Goal: Task Accomplishment & Management: Manage account settings

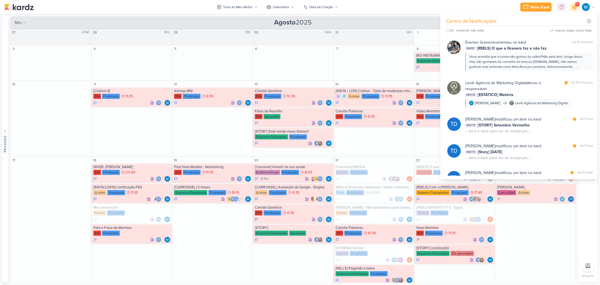
scroll to position [313, 0]
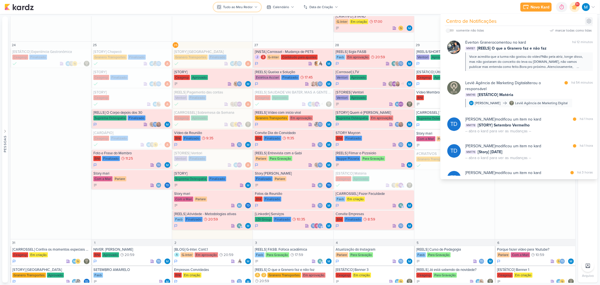
click at [254, 7] on icon at bounding box center [255, 6] width 3 height 3
click at [589, 20] on icon at bounding box center [590, 21] width 6 height 6
click at [576, 8] on icon at bounding box center [575, 7] width 5 height 5
click at [254, 8] on icon at bounding box center [255, 6] width 3 height 3
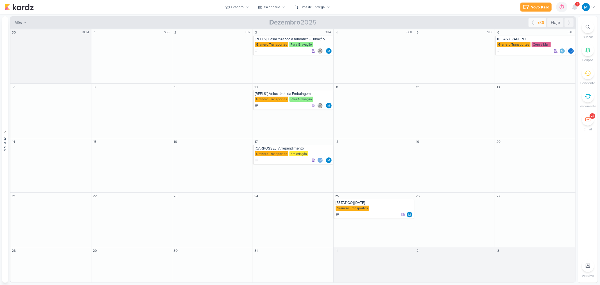
click at [533, 21] on icon at bounding box center [533, 22] width 7 height 7
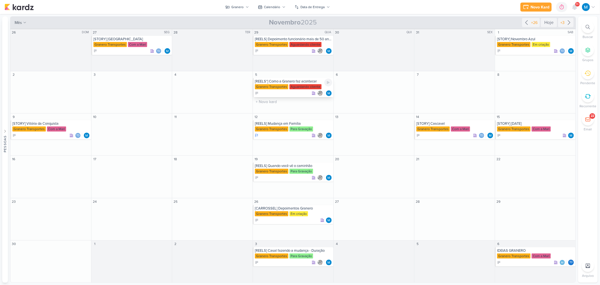
click at [296, 81] on div "[REELS*] Como a Granero faz acontecer" at bounding box center [293, 81] width 77 height 5
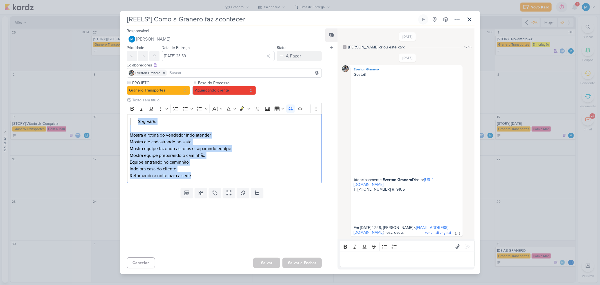
drag, startPoint x: 193, startPoint y: 171, endPoint x: 116, endPoint y: 107, distance: 100.8
click at [116, 107] on div "[REELS*] Como a Granero faz acontecer Criado por mim" at bounding box center [300, 142] width 600 height 285
copy div "Sugestão Mostra a rotina do vendedor indo atender Mostra ele cadastrando no sis…"
click at [460, 16] on icon at bounding box center [457, 19] width 7 height 7
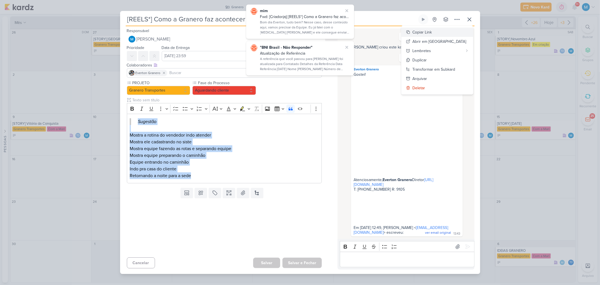
click at [445, 28] on button "Copiar Link" at bounding box center [438, 32] width 72 height 9
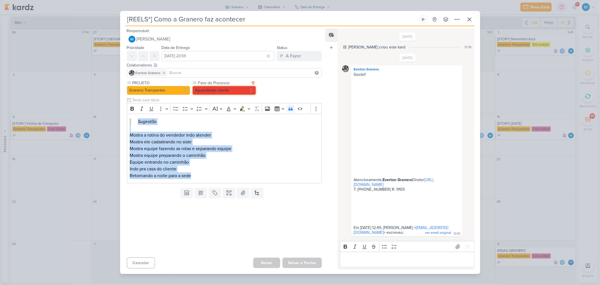
click at [227, 86] on button "Aguardando cliente" at bounding box center [225, 90] width 64 height 9
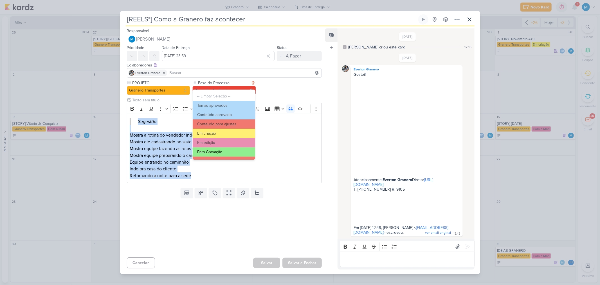
click at [225, 153] on button "Para Gravação" at bounding box center [224, 151] width 62 height 9
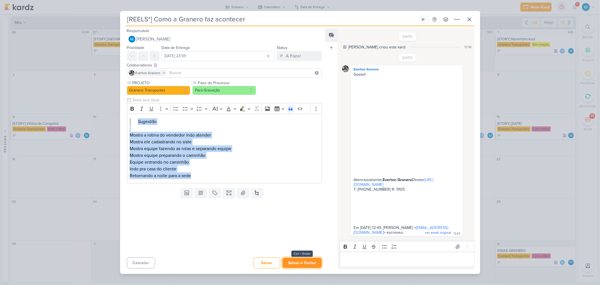
drag, startPoint x: 300, startPoint y: 268, endPoint x: 320, endPoint y: 271, distance: 20.2
click at [301, 268] on button "Salvar e Fechar" at bounding box center [302, 263] width 39 height 10
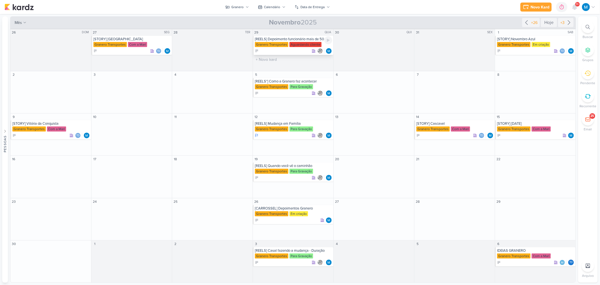
click at [310, 37] on div "[REELS] Depoimento funcionário mais de 50 anos" at bounding box center [293, 39] width 77 height 5
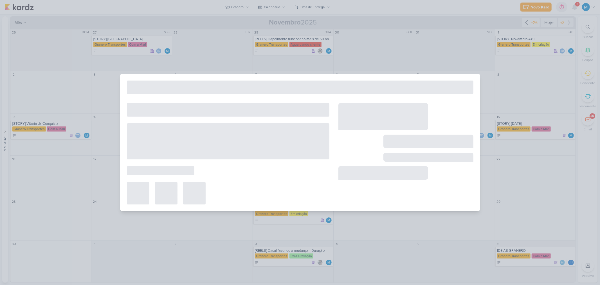
type input "[REELS] Depoimento funcionário mais de 50 anos"
type input "29 de outubro de 2025 às 23:59"
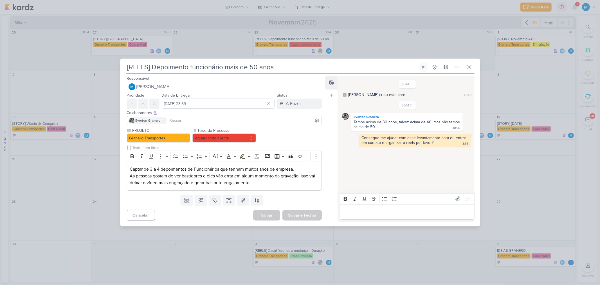
click at [253, 68] on input "[REELS] Depoimento funcionário mais de 50 anos" at bounding box center [272, 67] width 292 height 10
click at [456, 66] on icon at bounding box center [457, 67] width 7 height 7
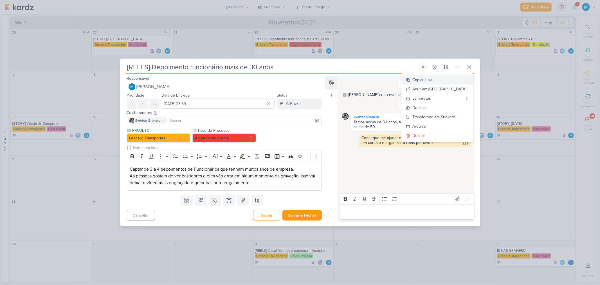
click at [432, 80] on div "Copiar Link" at bounding box center [422, 80] width 19 height 6
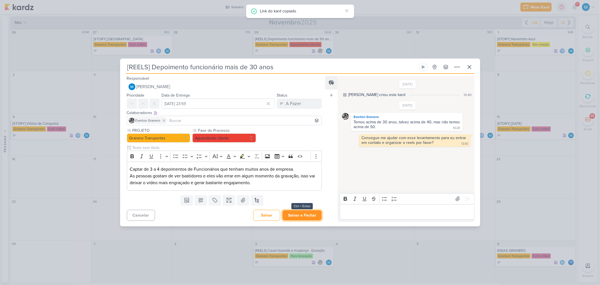
click at [303, 214] on button "Salvar e Fechar" at bounding box center [302, 215] width 39 height 10
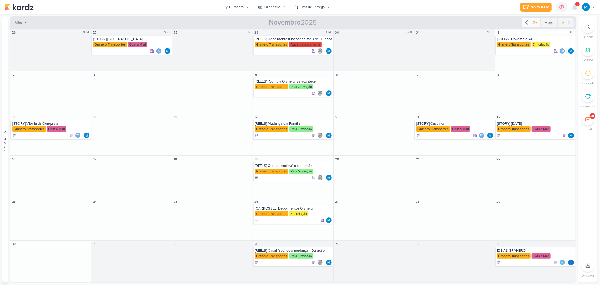
click at [529, 22] on icon at bounding box center [526, 22] width 7 height 7
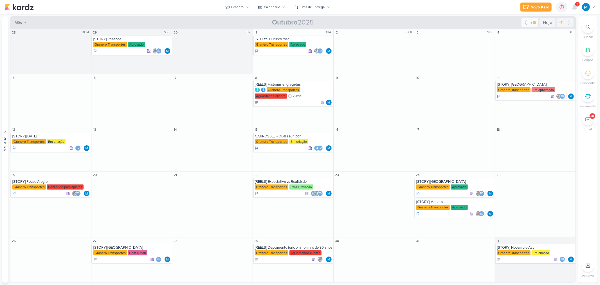
click at [527, 22] on icon at bounding box center [526, 22] width 7 height 7
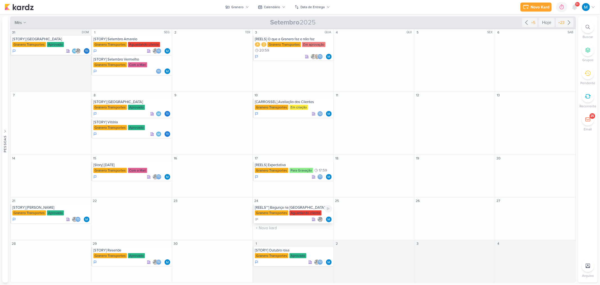
click at [294, 207] on div "[REELS**] Bagunça na [GEOGRAPHIC_DATA]" at bounding box center [293, 207] width 77 height 5
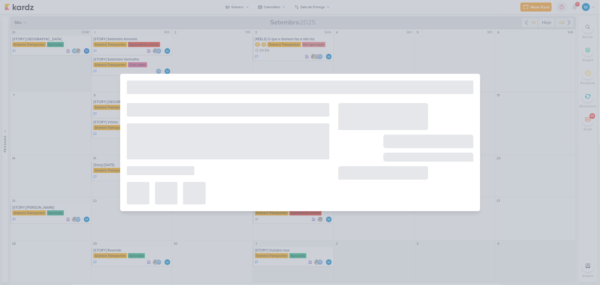
type input "[REELS**] Bagunça na [GEOGRAPHIC_DATA]"
type input "[DATE] 23:59"
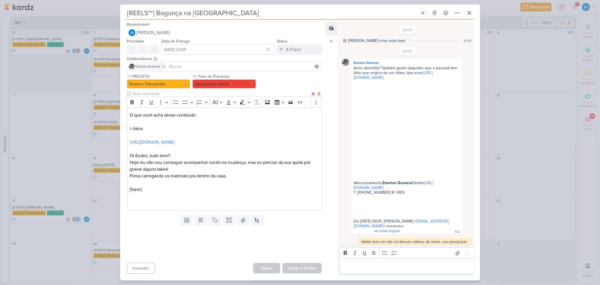
scroll to position [269, 0]
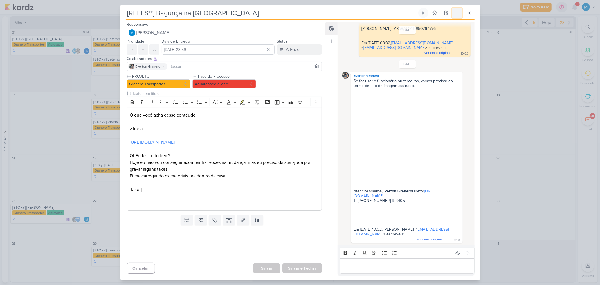
click at [458, 12] on icon at bounding box center [457, 13] width 7 height 7
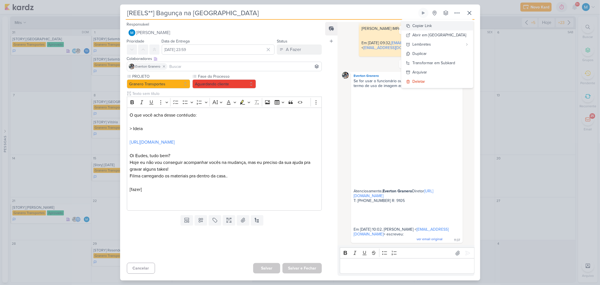
click at [443, 23] on button "Copiar Link" at bounding box center [438, 25] width 72 height 9
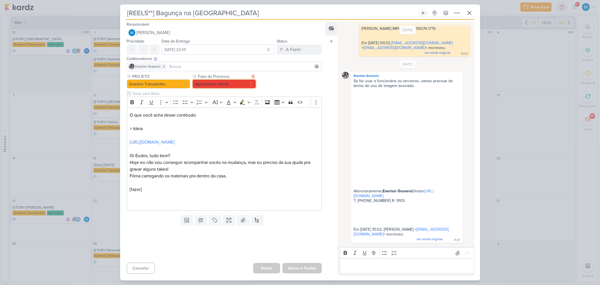
click at [209, 82] on button "Aguardando cliente" at bounding box center [225, 83] width 64 height 9
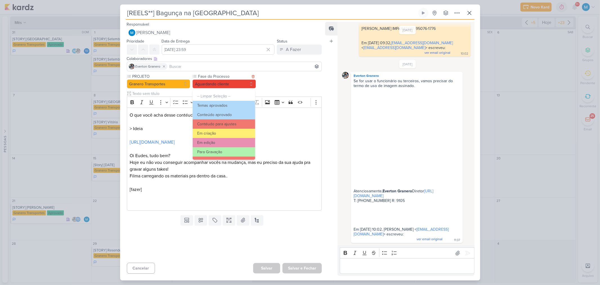
drag, startPoint x: 221, startPoint y: 148, endPoint x: 225, endPoint y: 151, distance: 5.0
click at [221, 149] on button "Para Gravação" at bounding box center [224, 151] width 62 height 9
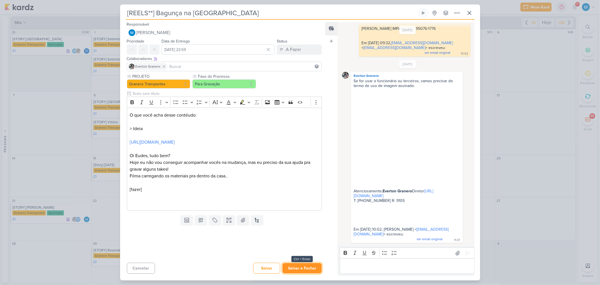
click at [304, 269] on button "Salvar e Fechar" at bounding box center [302, 268] width 39 height 10
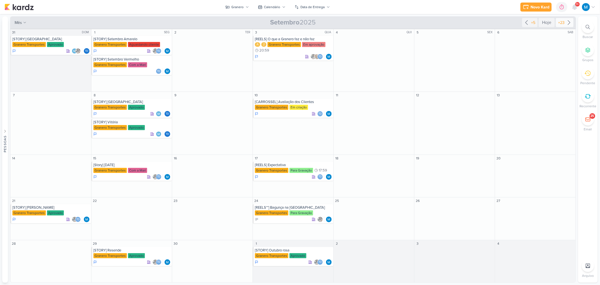
click at [567, 21] on icon at bounding box center [569, 22] width 7 height 7
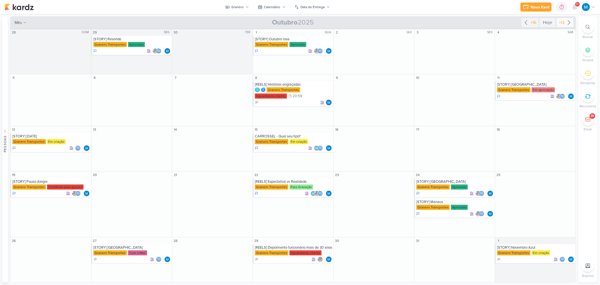
click at [570, 23] on icon at bounding box center [569, 22] width 7 height 7
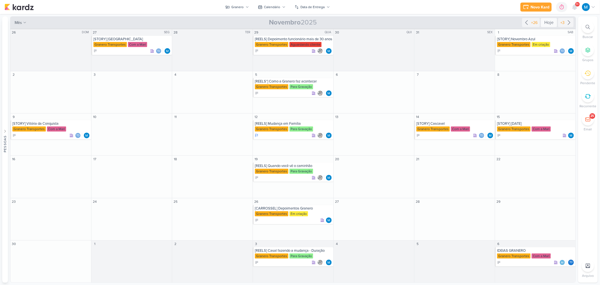
click at [547, 25] on div "Hoje" at bounding box center [549, 22] width 16 height 9
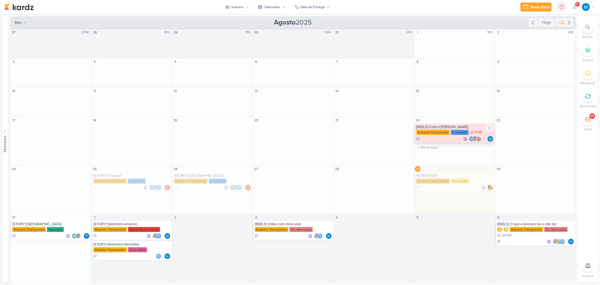
click at [446, 128] on div "[REELS] Com a [PERSON_NAME]" at bounding box center [455, 127] width 77 height 5
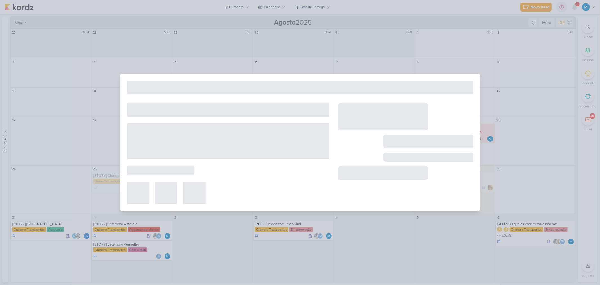
type input "[REELS] Com a [PERSON_NAME]"
type input "22 de agosto de 2025 às 17:45"
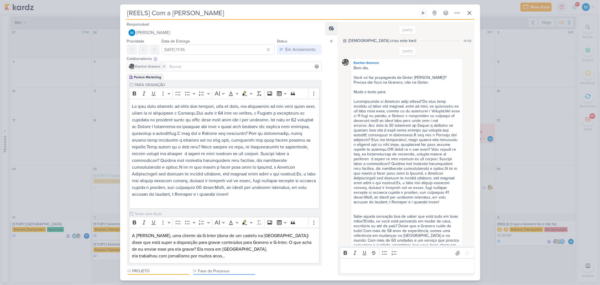
scroll to position [231, 0]
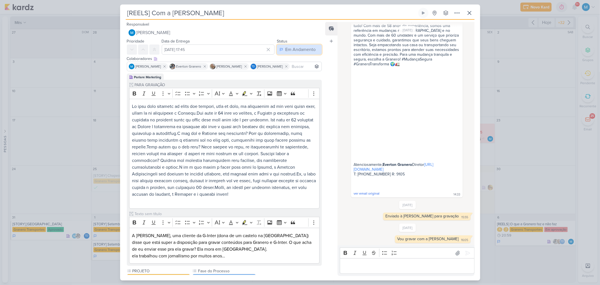
click at [294, 47] on div "Em Andamento" at bounding box center [300, 49] width 30 height 7
click at [296, 68] on button "Finalizado" at bounding box center [297, 71] width 50 height 9
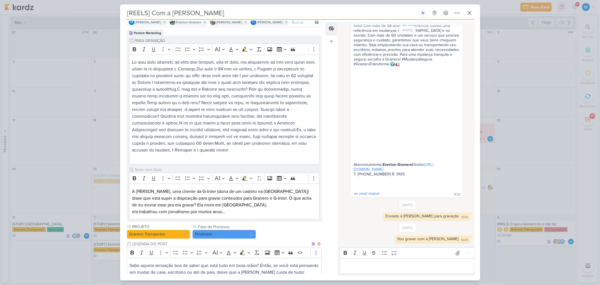
scroll to position [142, 0]
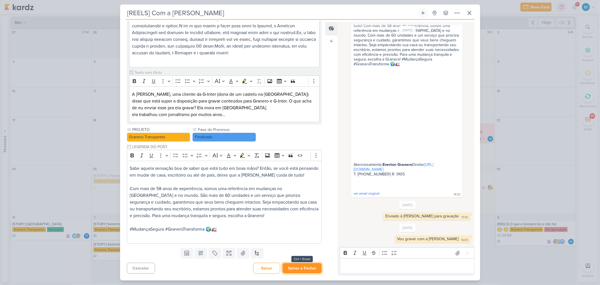
click at [300, 269] on button "Salvar e Fechar" at bounding box center [302, 268] width 39 height 10
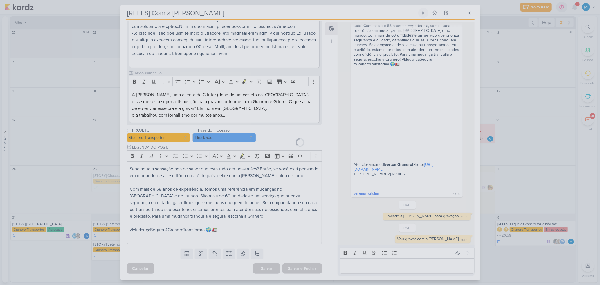
scroll to position [141, 0]
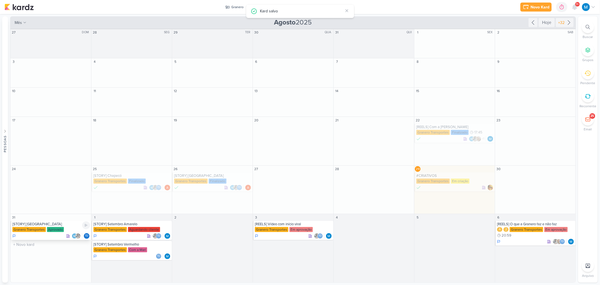
click at [40, 223] on div "[STORY] [GEOGRAPHIC_DATA]" at bounding box center [51, 224] width 78 height 5
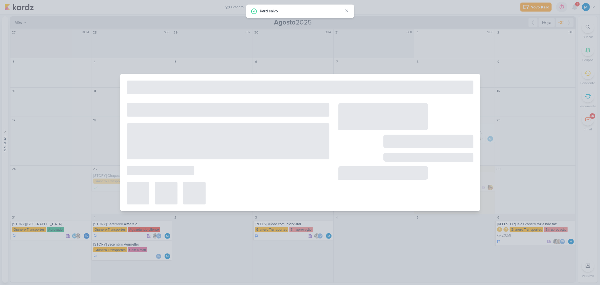
type input "[STORY] [GEOGRAPHIC_DATA]"
type input "31 de agosto de 2025 às 23:59"
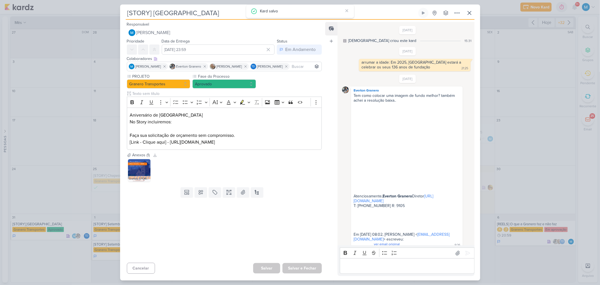
scroll to position [47, 0]
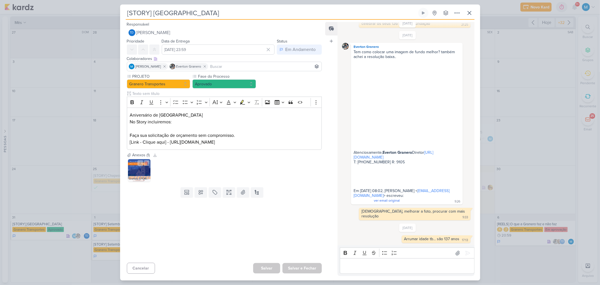
click at [134, 172] on img at bounding box center [139, 170] width 23 height 23
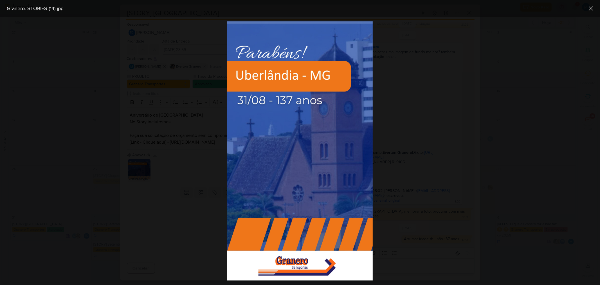
click at [463, 128] on div at bounding box center [300, 151] width 600 height 268
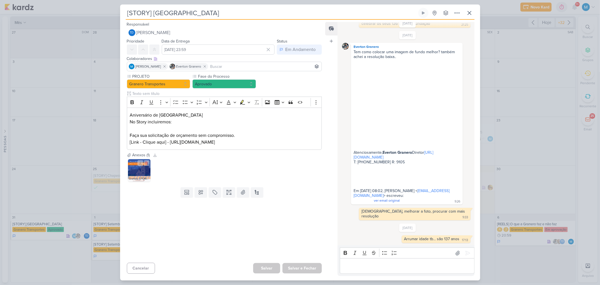
click at [136, 170] on img at bounding box center [139, 170] width 23 height 23
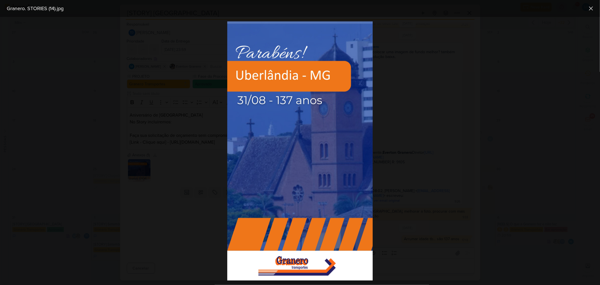
click at [428, 106] on div at bounding box center [300, 151] width 600 height 268
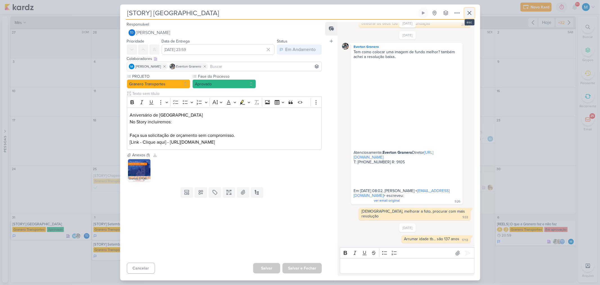
click at [472, 12] on icon at bounding box center [469, 13] width 7 height 7
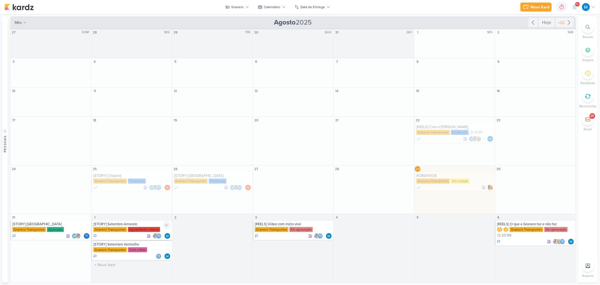
click at [136, 223] on div "[STORY] Setembro Amarelo" at bounding box center [131, 224] width 77 height 5
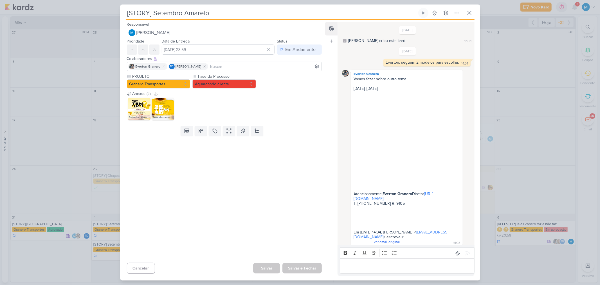
scroll to position [201, 0]
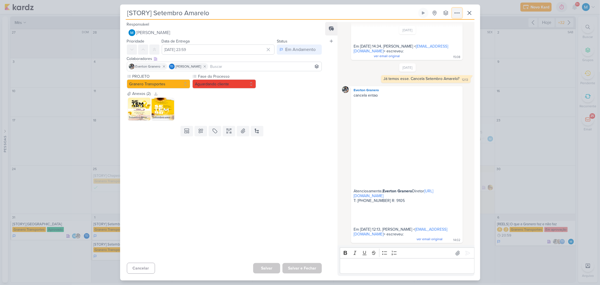
click at [458, 14] on icon at bounding box center [457, 13] width 7 height 7
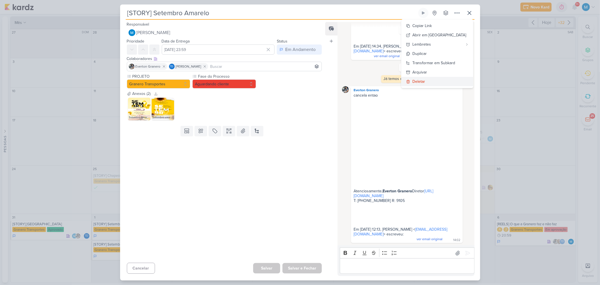
click at [426, 82] on div "Deletar" at bounding box center [419, 82] width 13 height 6
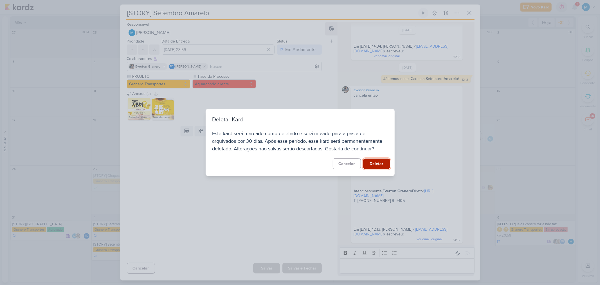
click at [378, 162] on button "Deletar" at bounding box center [376, 163] width 27 height 10
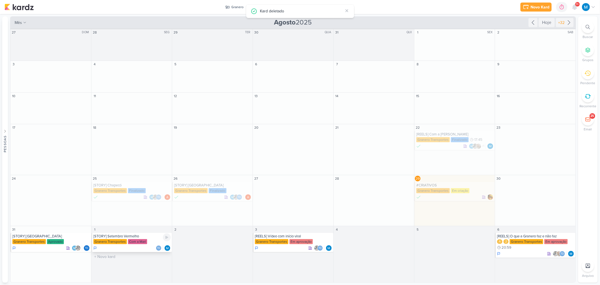
click at [127, 234] on div "[STORY] Setembro Vermelho" at bounding box center [131, 236] width 77 height 5
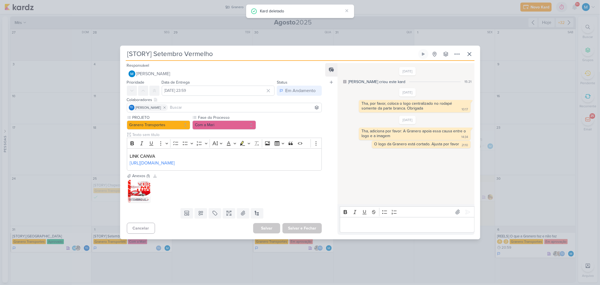
click at [145, 198] on img at bounding box center [139, 191] width 23 height 23
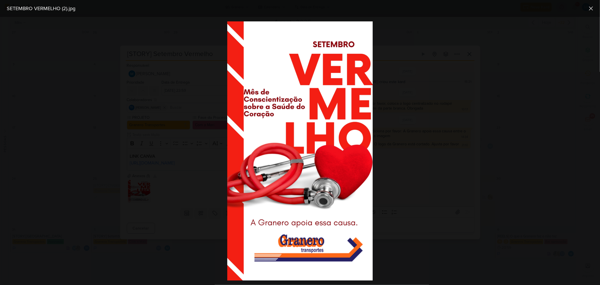
click at [400, 167] on div at bounding box center [300, 151] width 600 height 268
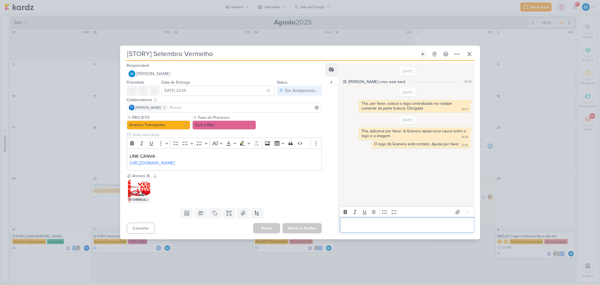
click at [374, 228] on p "Editor editing area: main" at bounding box center [407, 224] width 129 height 7
click at [234, 104] on input at bounding box center [245, 107] width 152 height 7
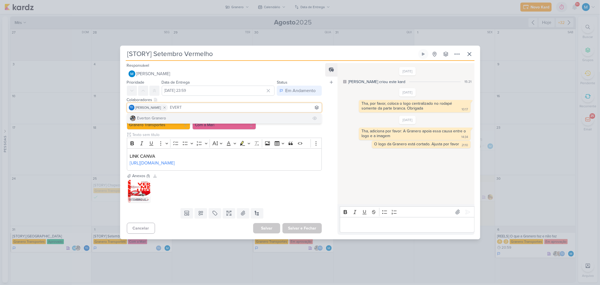
type input "EVERT"
click at [180, 113] on button "Everton Granero" at bounding box center [224, 118] width 195 height 10
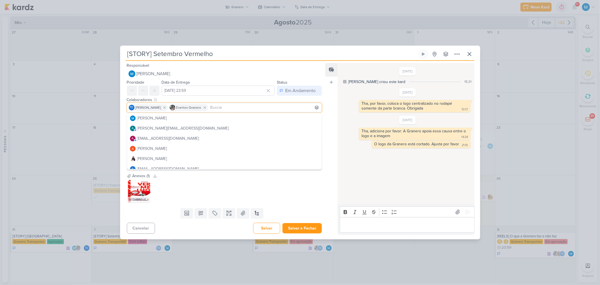
click at [376, 228] on p "Editor editing area: main" at bounding box center [407, 224] width 129 height 7
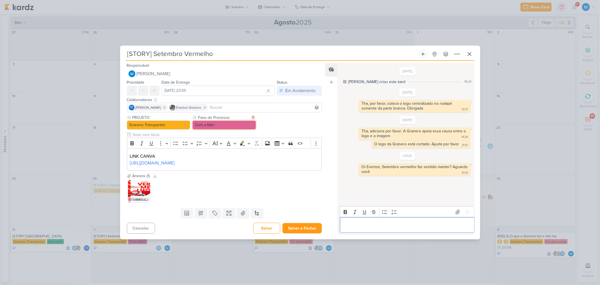
click at [228, 120] on button "Com a Mari" at bounding box center [225, 124] width 64 height 9
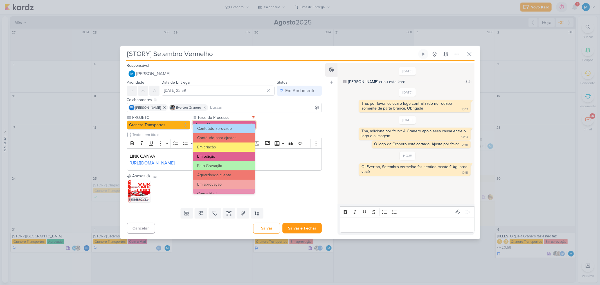
scroll to position [31, 0]
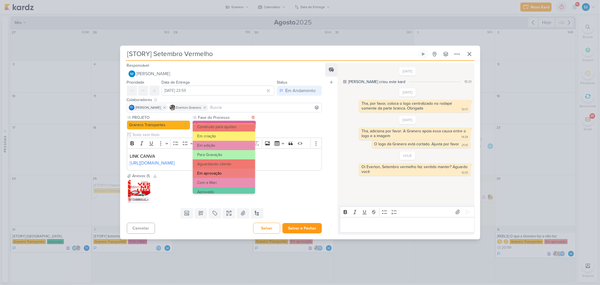
click at [230, 173] on button "Em aprovação" at bounding box center [224, 173] width 62 height 9
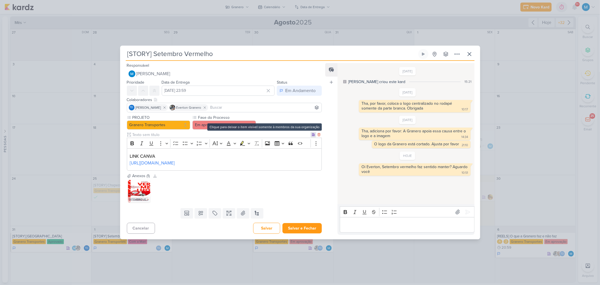
click at [312, 133] on icon at bounding box center [313, 134] width 3 height 3
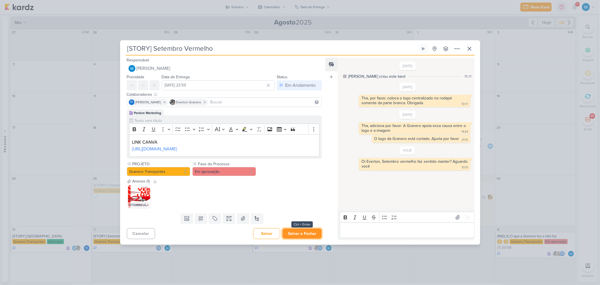
click at [308, 239] on button "Salvar e Fechar" at bounding box center [302, 233] width 39 height 10
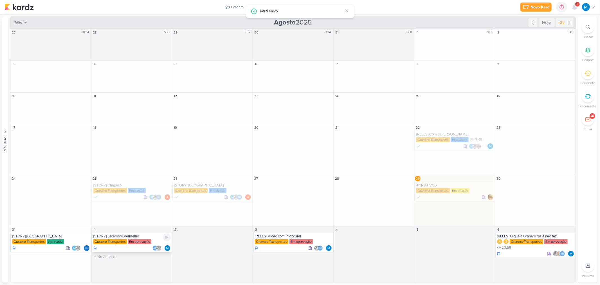
click at [133, 236] on div "[STORY] Setembro Vermelho" at bounding box center [131, 236] width 77 height 5
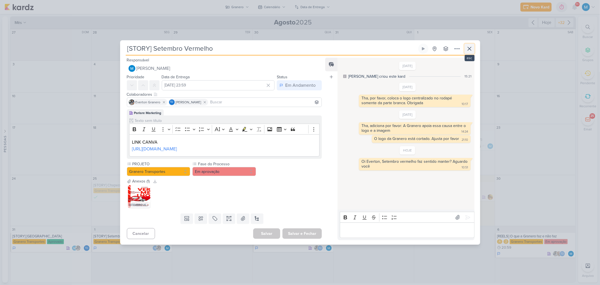
click at [472, 45] on icon at bounding box center [469, 48] width 7 height 7
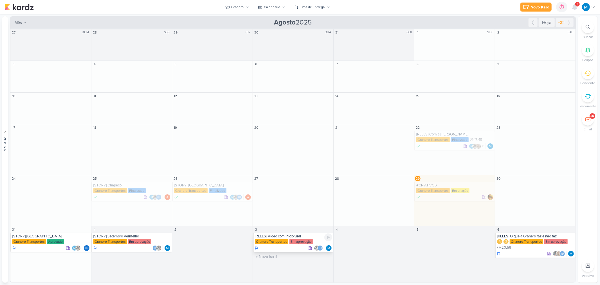
click at [296, 237] on div "[REELS] Vídeo com início viral" at bounding box center [293, 236] width 77 height 5
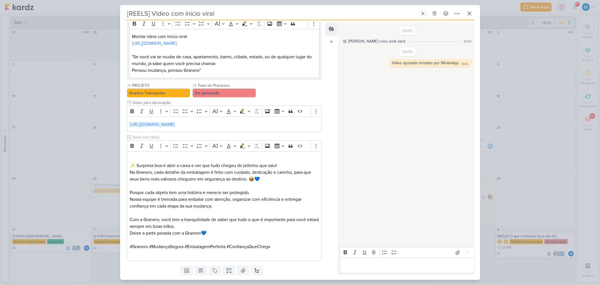
scroll to position [88, 0]
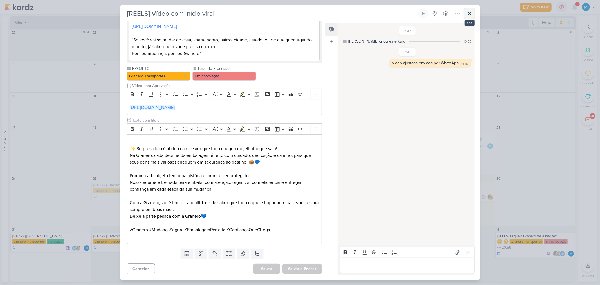
click at [470, 12] on icon at bounding box center [469, 13] width 7 height 7
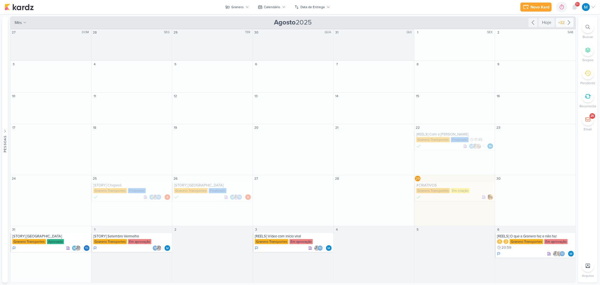
click at [572, 22] on icon at bounding box center [569, 22] width 7 height 7
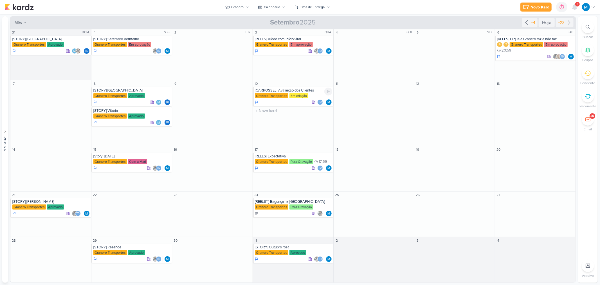
click at [301, 90] on div "[CARROSSEL] Avaliação dos Clientes" at bounding box center [293, 90] width 77 height 5
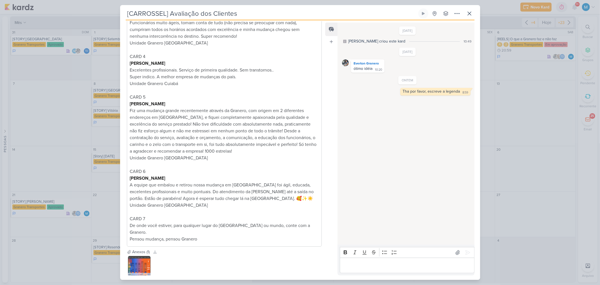
scroll to position [223, 0]
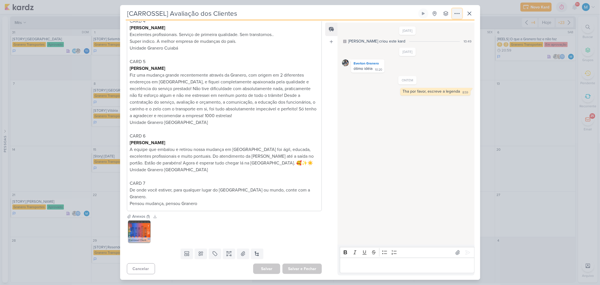
click at [455, 13] on icon at bounding box center [457, 13] width 7 height 7
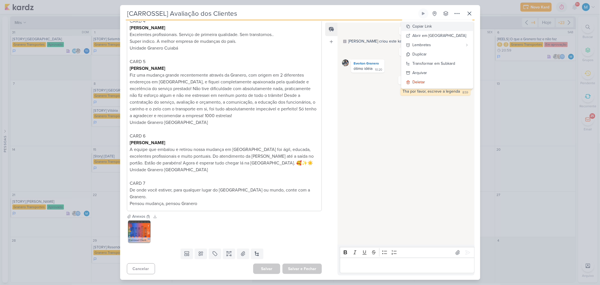
click at [432, 27] on div "Copiar Link" at bounding box center [422, 26] width 19 height 6
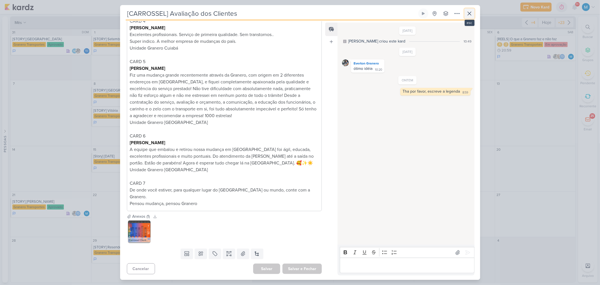
click at [470, 14] on icon at bounding box center [469, 13] width 7 height 7
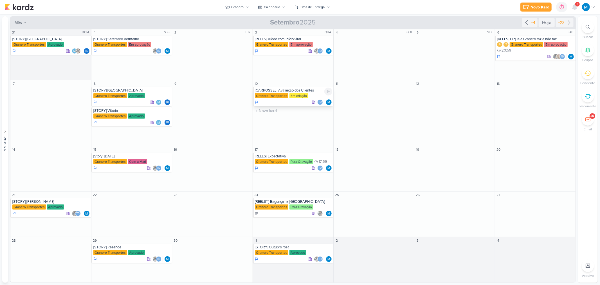
click at [296, 90] on div "[CARROSSEL] Avaliação dos Clientes" at bounding box center [293, 90] width 77 height 5
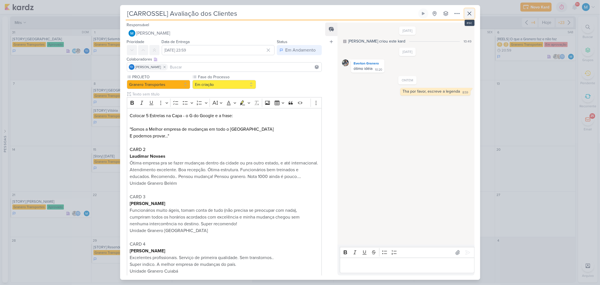
click at [471, 14] on icon at bounding box center [469, 13] width 7 height 7
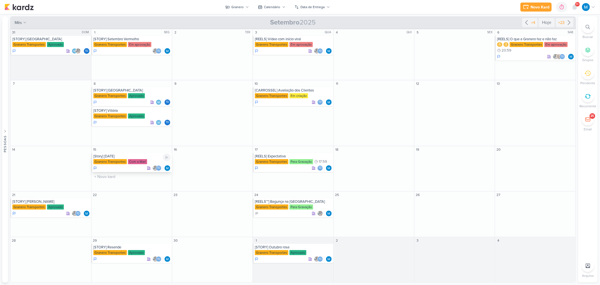
click at [125, 157] on div "[Story] [DATE]" at bounding box center [131, 156] width 77 height 5
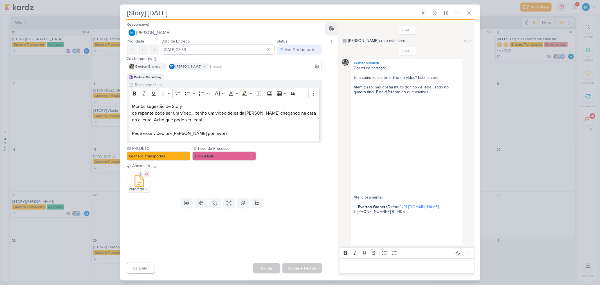
scroll to position [110, 0]
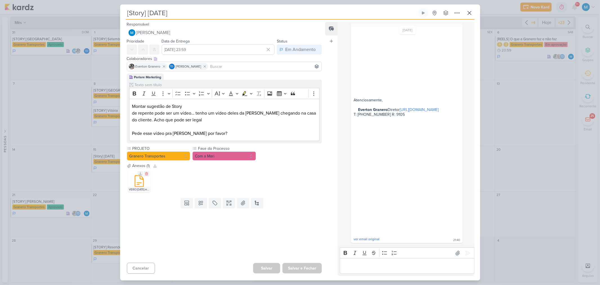
click at [144, 183] on icon at bounding box center [139, 181] width 8 height 11
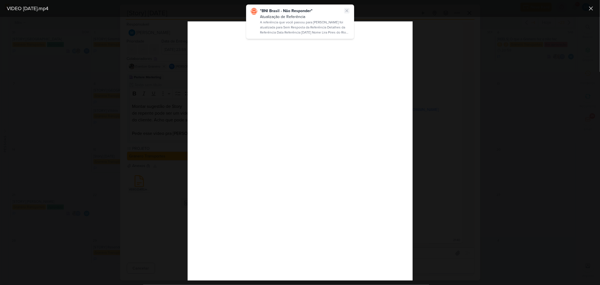
click at [346, 10] on icon at bounding box center [347, 10] width 5 height 5
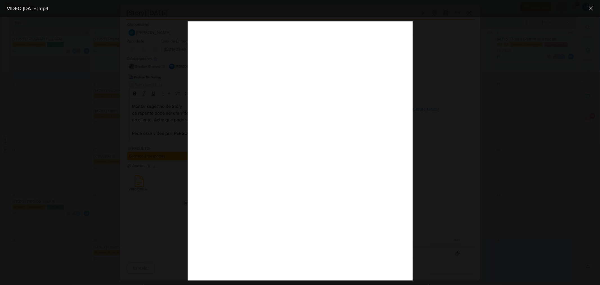
click at [438, 189] on div at bounding box center [300, 151] width 600 height 268
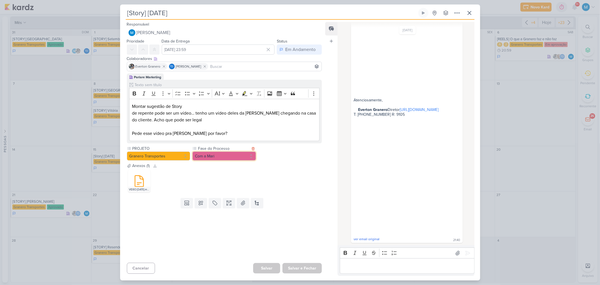
click at [239, 153] on button "Com a Mari" at bounding box center [225, 155] width 64 height 9
click at [234, 157] on button "Com a Mari" at bounding box center [225, 155] width 64 height 9
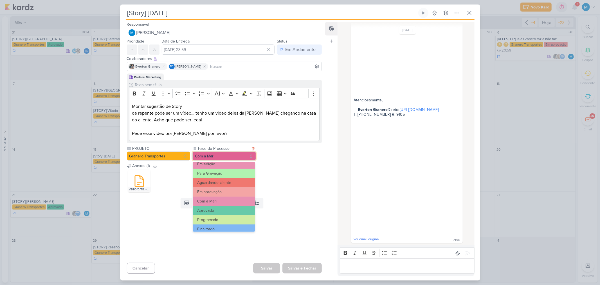
scroll to position [54, 0]
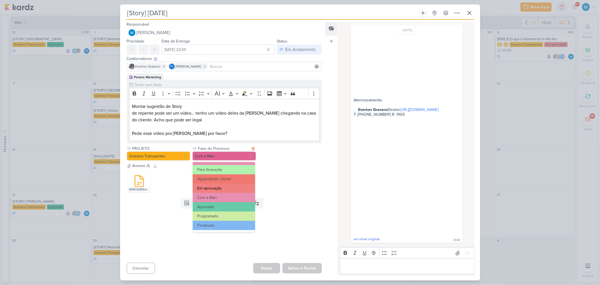
click at [222, 187] on button "Em aprovação" at bounding box center [224, 187] width 62 height 9
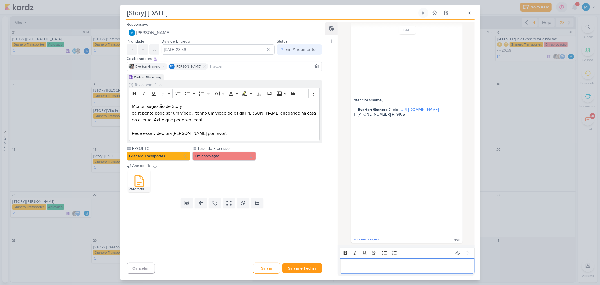
click at [364, 265] on p "Editor editing area: main" at bounding box center [407, 266] width 129 height 7
click at [234, 156] on button "Em aprovação" at bounding box center [225, 155] width 64 height 9
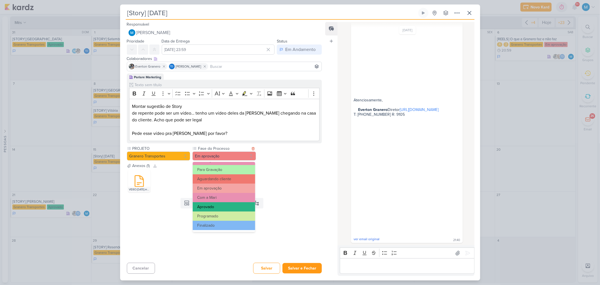
click at [215, 207] on button "Aprovado" at bounding box center [224, 206] width 62 height 9
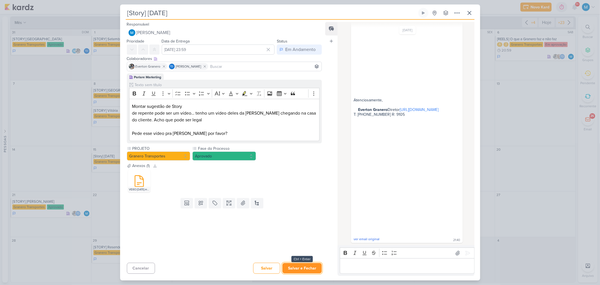
click at [310, 268] on button "Salvar e Fechar" at bounding box center [302, 268] width 39 height 10
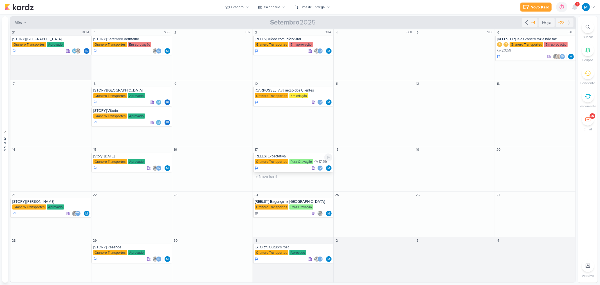
click at [285, 159] on div "Granero Transportes" at bounding box center [271, 161] width 33 height 5
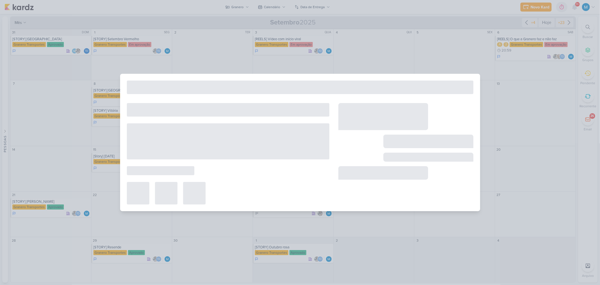
type input "[REELS] Expectativa"
type input "17 de setembro de 2025 às 17:59"
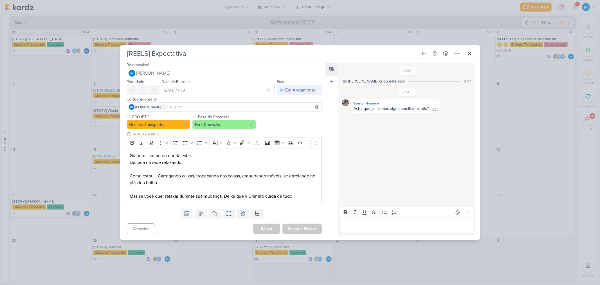
click at [389, 222] on p "Editor editing area: main" at bounding box center [407, 225] width 129 height 7
click at [465, 213] on icon at bounding box center [468, 212] width 6 height 6
click at [472, 54] on icon at bounding box center [469, 53] width 7 height 7
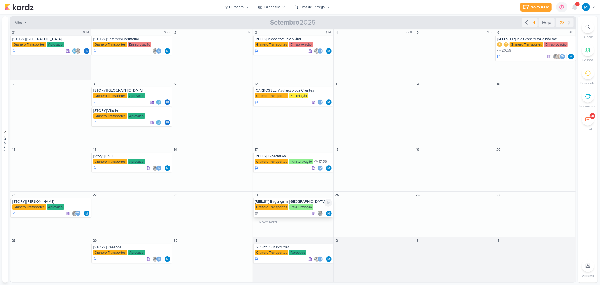
click at [290, 202] on div "[REELS**] Bagunça na [GEOGRAPHIC_DATA]" at bounding box center [293, 201] width 77 height 5
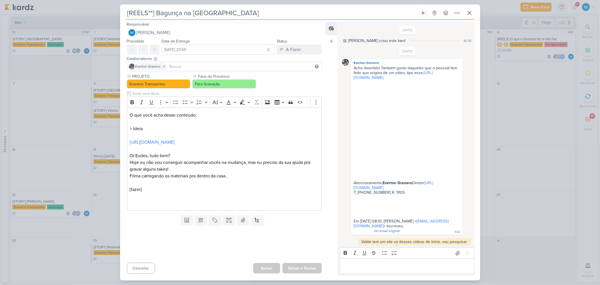
scroll to position [269, 0]
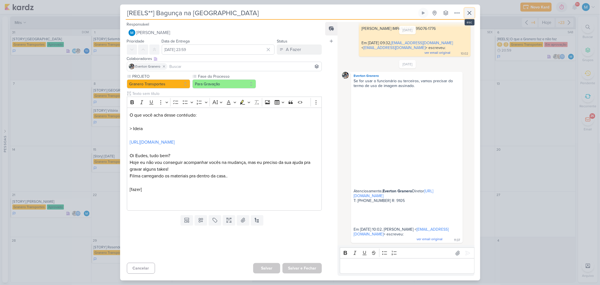
click at [470, 12] on icon at bounding box center [469, 12] width 3 height 3
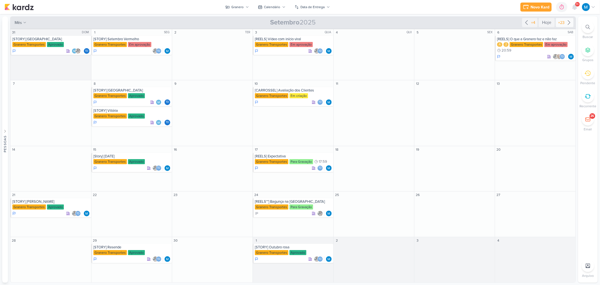
click at [567, 21] on icon at bounding box center [569, 22] width 7 height 7
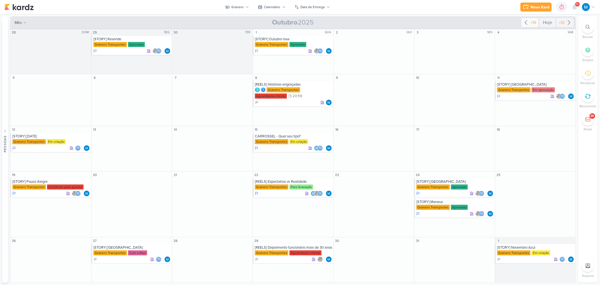
click at [525, 20] on icon at bounding box center [526, 22] width 7 height 7
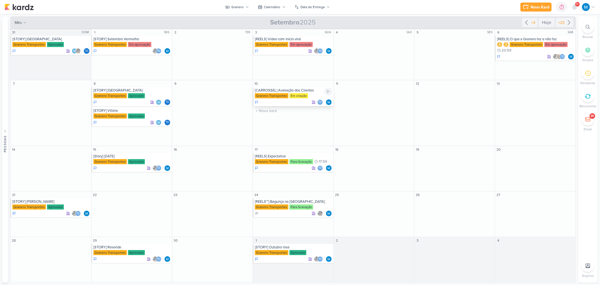
click at [291, 92] on div "[CARROSSEL] Avaliação dos Clientes" at bounding box center [293, 90] width 77 height 5
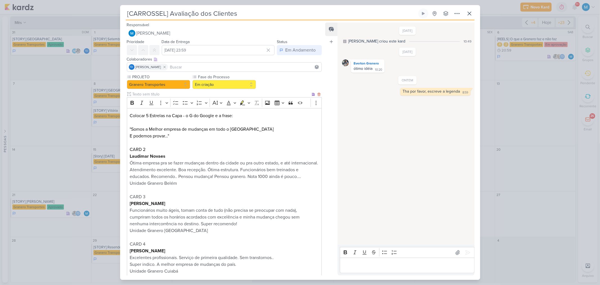
scroll to position [223, 0]
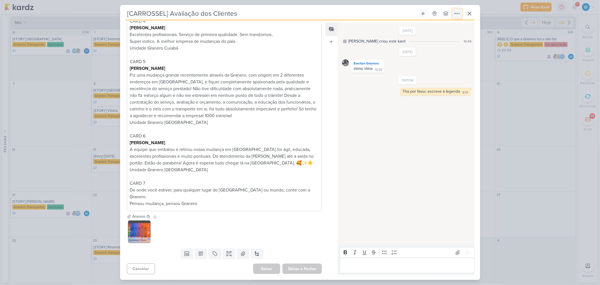
click at [455, 12] on icon at bounding box center [457, 13] width 7 height 7
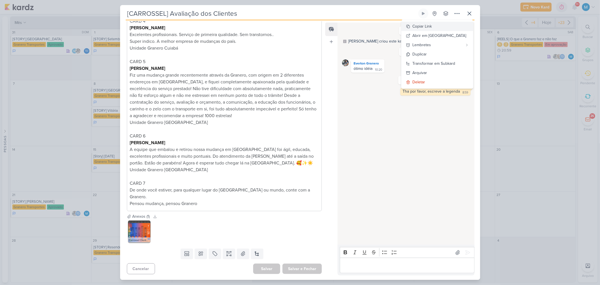
click at [432, 24] on div "Copiar Link" at bounding box center [422, 26] width 19 height 6
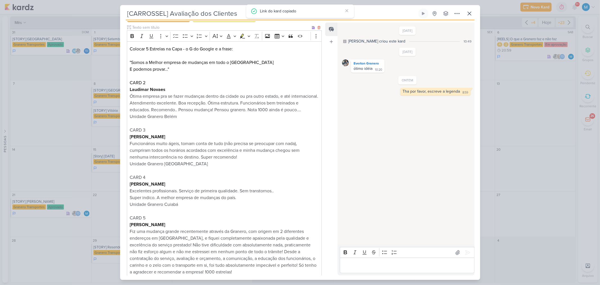
scroll to position [0, 0]
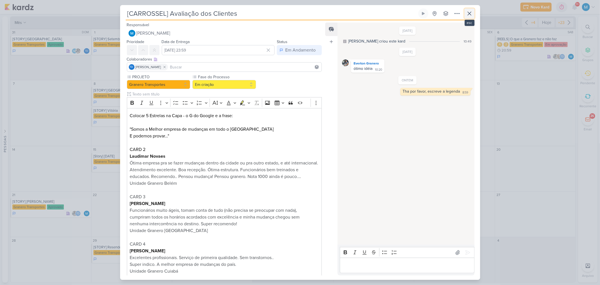
click at [471, 14] on icon at bounding box center [469, 13] width 7 height 7
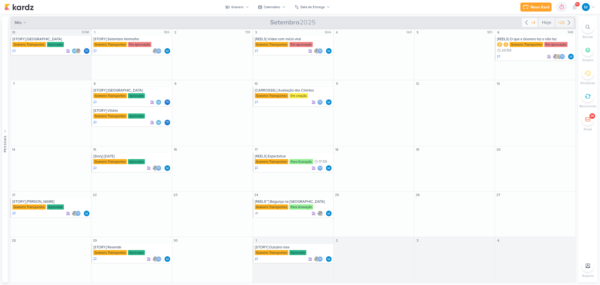
click at [527, 23] on icon at bounding box center [526, 22] width 7 height 7
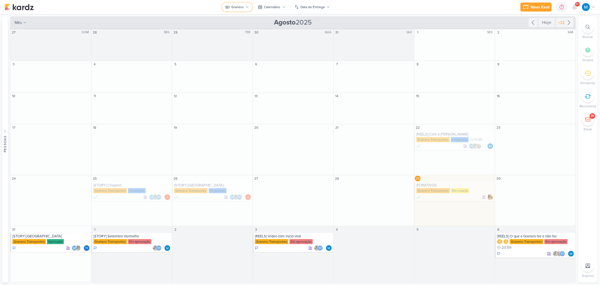
click at [245, 8] on button "Granero" at bounding box center [237, 7] width 30 height 9
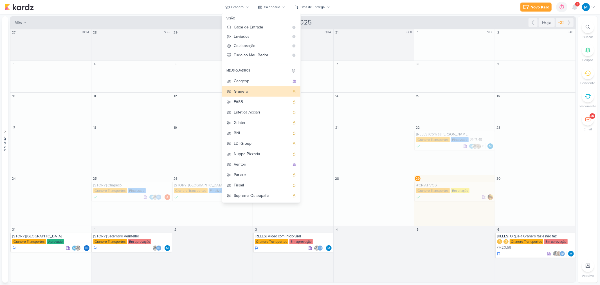
click at [173, 4] on div "Novo Kard Ctrl + k 0h0m Sessão desligada... Hoje 0h0m Semana 0h0m Mês 0h0m" at bounding box center [300, 7] width 591 height 14
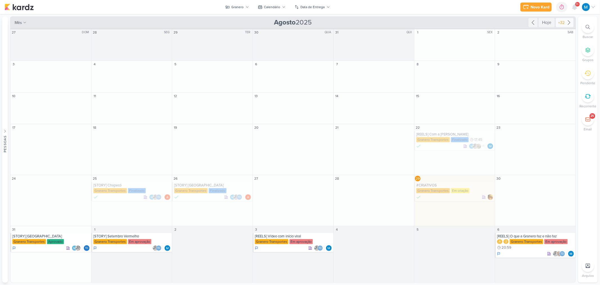
click at [570, 23] on icon at bounding box center [569, 22] width 7 height 7
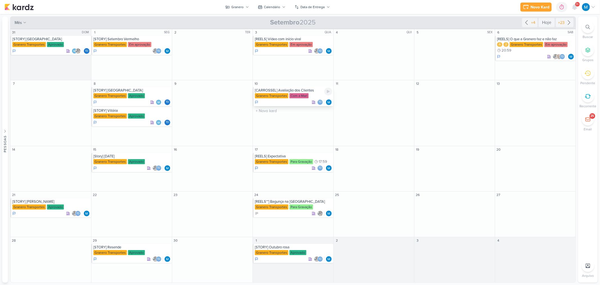
click at [284, 91] on div "[CARROSSEL] Avaliação dos Clientes" at bounding box center [293, 90] width 77 height 5
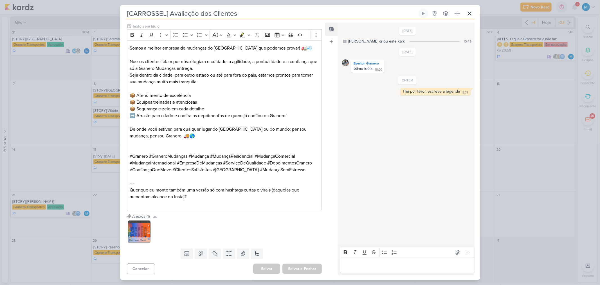
scroll to position [382, 0]
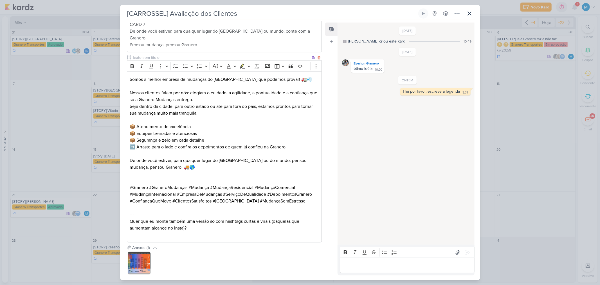
click at [232, 78] on p "Somos a melhor empresa de mudanças do [GEOGRAPHIC_DATA] que podemos provar! 🚛💨" at bounding box center [224, 79] width 189 height 7
click at [180, 99] on p "Nossos clientes falam por nós: elogiam o cuidado, a agilidade, a pontualidade e…" at bounding box center [224, 96] width 189 height 14
click at [212, 173] on p "Editor editing area: main" at bounding box center [224, 174] width 189 height 7
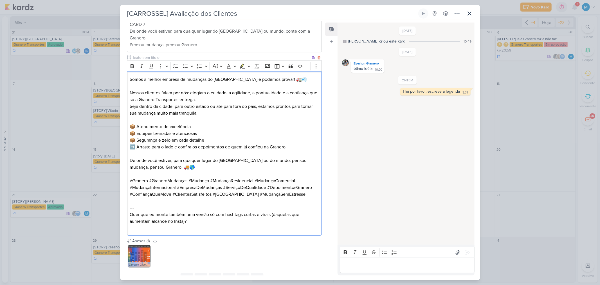
click at [145, 203] on p "Editor editing area: main" at bounding box center [224, 201] width 189 height 7
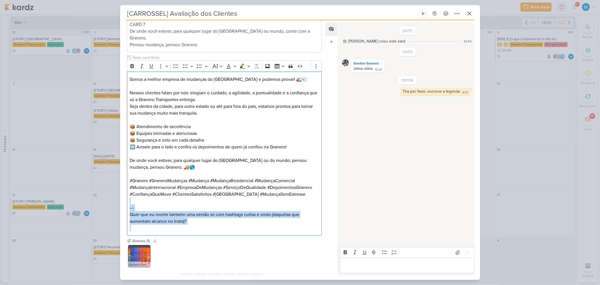
drag, startPoint x: 141, startPoint y: 201, endPoint x: 211, endPoint y: 243, distance: 81.5
click at [211, 243] on div "Responsável [PERSON_NAME] Nenhum contato encontrado create new contact Novo Con…" at bounding box center [222, 148] width 204 height 254
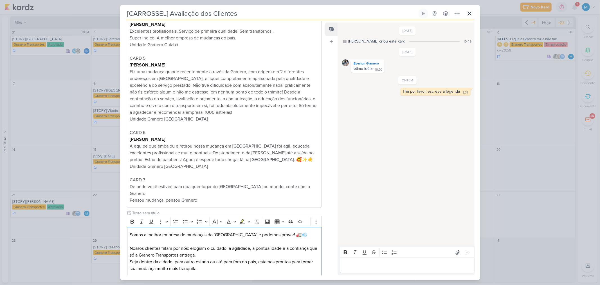
scroll to position [254, 0]
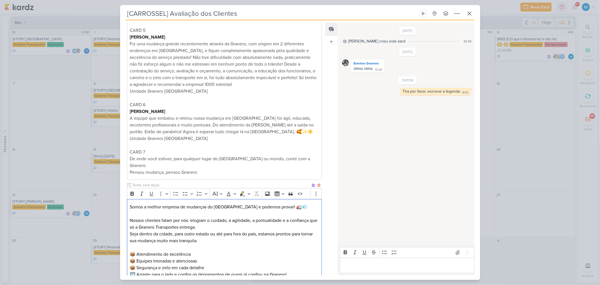
click at [142, 184] on input "text" at bounding box center [221, 185] width 180 height 6
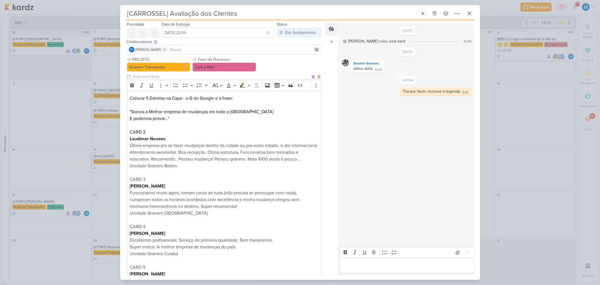
scroll to position [4, 0]
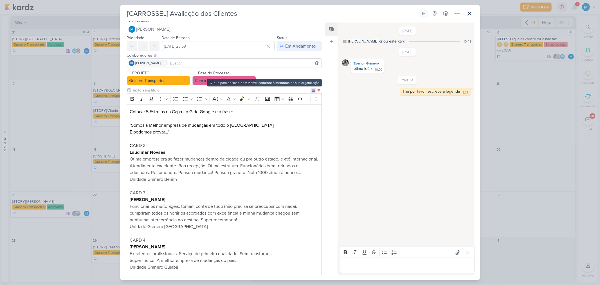
type input "LEGENDA PARA APROVAÇÃO"
click at [312, 89] on icon at bounding box center [313, 90] width 3 height 3
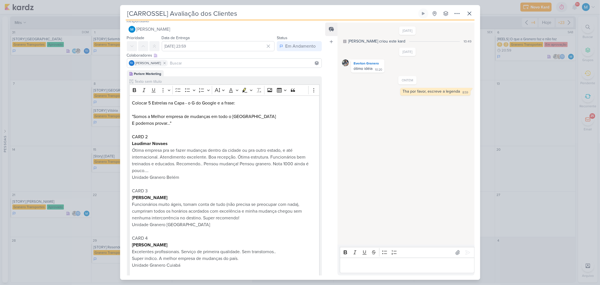
click at [205, 61] on input at bounding box center [245, 63] width 152 height 7
click at [179, 64] on input "EVEERT" at bounding box center [245, 63] width 152 height 7
type input "EVERT"
drag, startPoint x: 171, startPoint y: 71, endPoint x: 289, endPoint y: 79, distance: 118.5
click at [170, 71] on button "Everton Granero" at bounding box center [224, 74] width 195 height 10
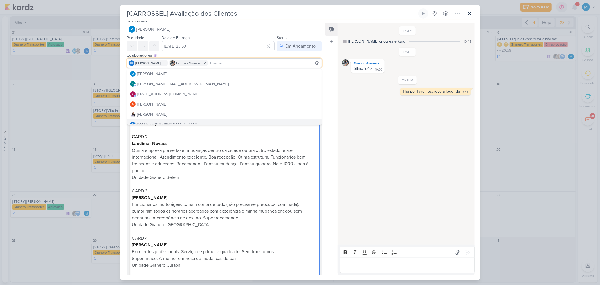
click at [248, 175] on p "Unidade Granero Belém" at bounding box center [224, 177] width 185 height 7
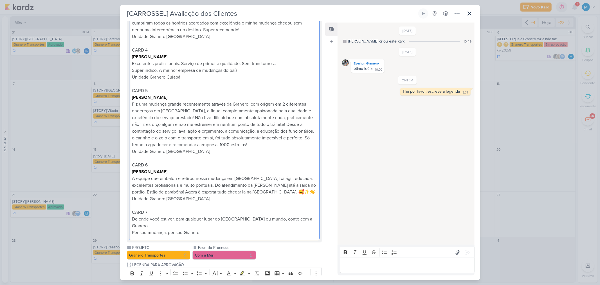
scroll to position [254, 0]
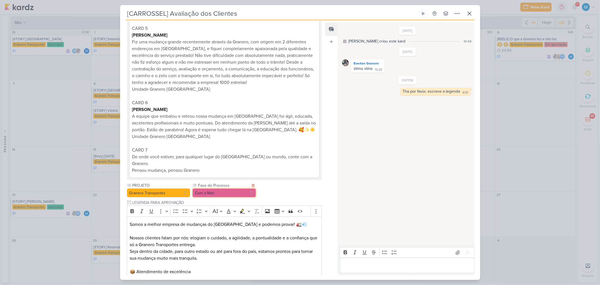
click at [237, 188] on button "Com a Mari" at bounding box center [225, 192] width 64 height 9
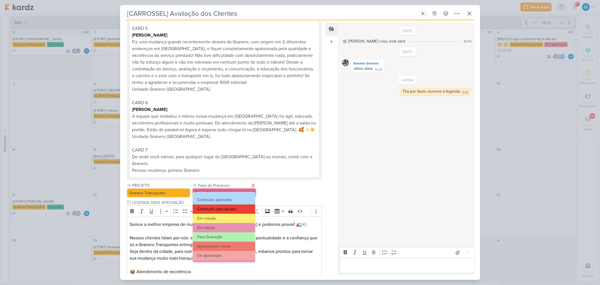
scroll to position [31, 0]
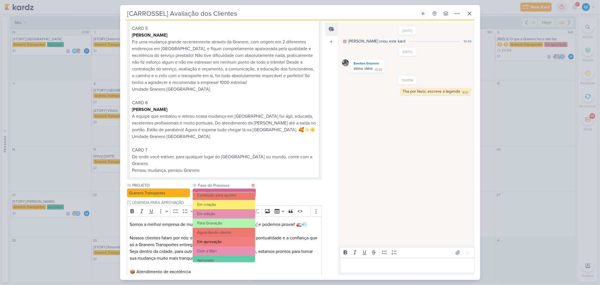
click at [229, 238] on button "Em aprovação" at bounding box center [224, 241] width 62 height 9
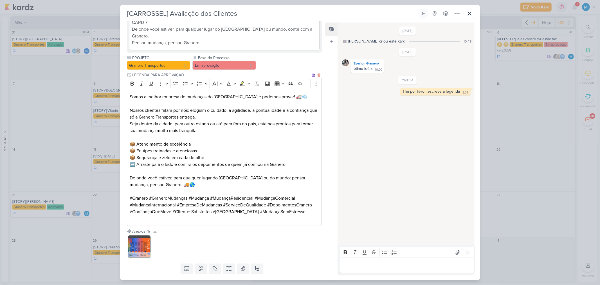
scroll to position [390, 0]
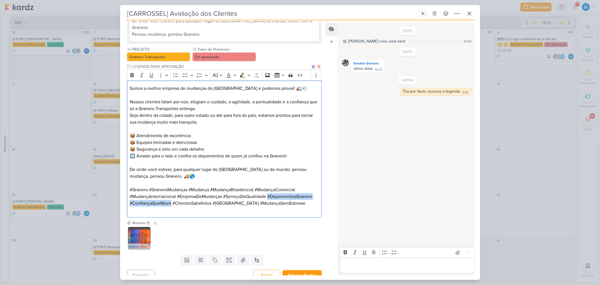
drag, startPoint x: 270, startPoint y: 190, endPoint x: 172, endPoint y: 194, distance: 97.5
click at [172, 194] on p "#Granero #GraneroMudanças #Mudança #MudançaResidencial #MudançaComercial #Mudan…" at bounding box center [224, 196] width 189 height 20
drag, startPoint x: 144, startPoint y: 196, endPoint x: 123, endPoint y: 197, distance: 21.7
click at [395, 91] on icon at bounding box center [396, 91] width 5 height 5
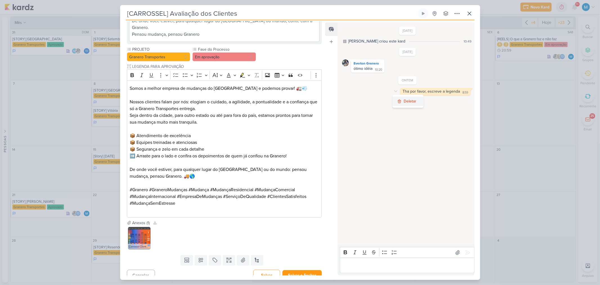
click at [415, 103] on div "Deletar" at bounding box center [410, 101] width 13 height 6
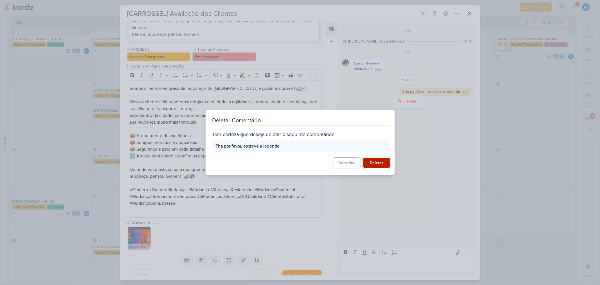
click at [382, 164] on button "Deletar" at bounding box center [376, 163] width 27 height 10
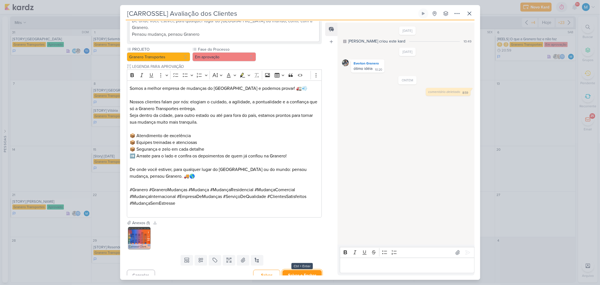
drag, startPoint x: 305, startPoint y: 268, endPoint x: 308, endPoint y: 269, distance: 3.8
click at [305, 270] on button "Salvar e Fechar" at bounding box center [302, 275] width 39 height 10
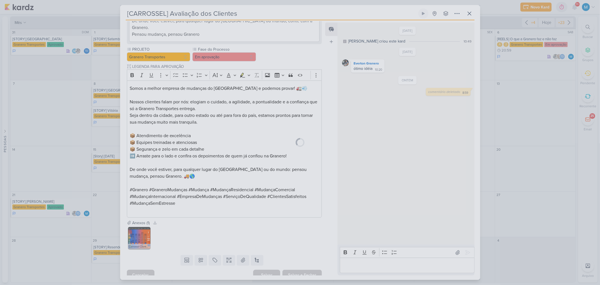
scroll to position [390, 0]
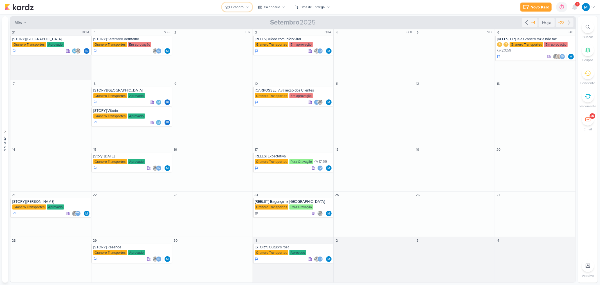
click at [238, 6] on div "Granero" at bounding box center [238, 7] width 12 height 5
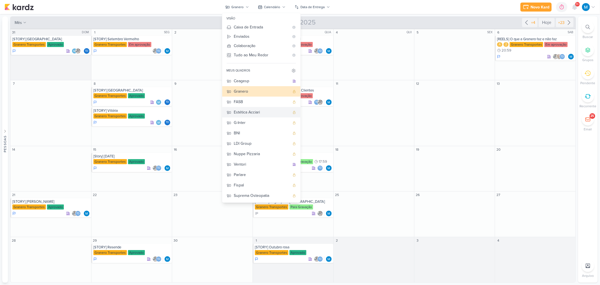
click at [258, 112] on div "Estética Acciari" at bounding box center [262, 112] width 56 height 6
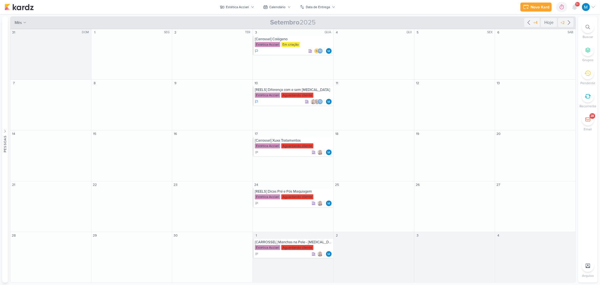
drag, startPoint x: 552, startPoint y: 23, endPoint x: 552, endPoint y: 54, distance: 30.4
click at [552, 23] on div "Hoje" at bounding box center [549, 22] width 16 height 9
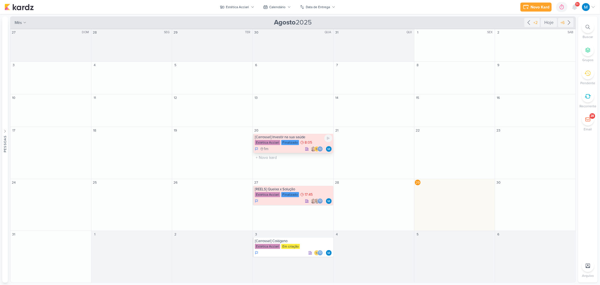
click at [301, 137] on div "[Carrossel] Investir na sua saúde" at bounding box center [293, 137] width 77 height 5
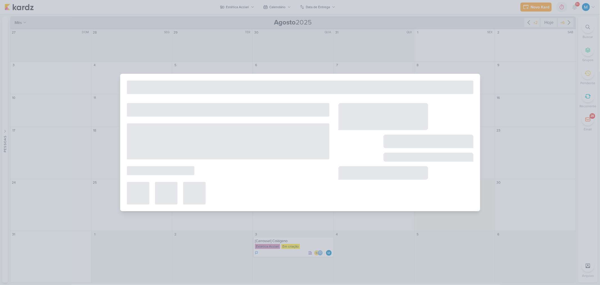
scroll to position [0, 0]
type input "[Carrossel] Investir na sua saúde"
type input "[DATE] 08:05"
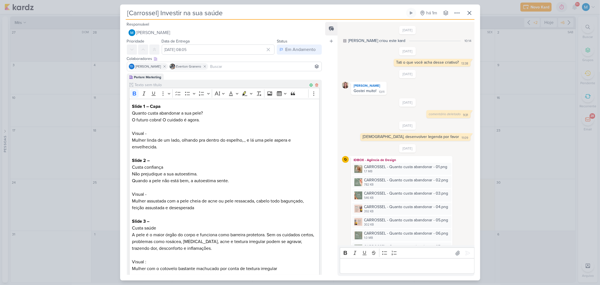
scroll to position [60, 0]
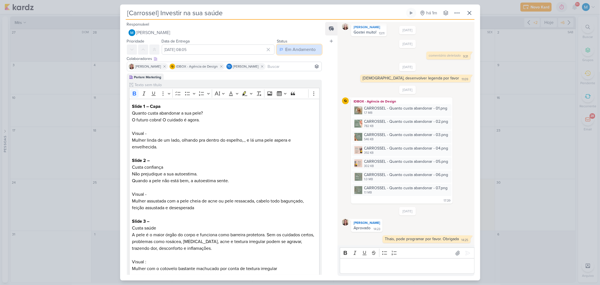
click at [303, 49] on div "Em Andamento" at bounding box center [300, 49] width 30 height 7
click at [300, 69] on button "Finalizado" at bounding box center [297, 71] width 50 height 9
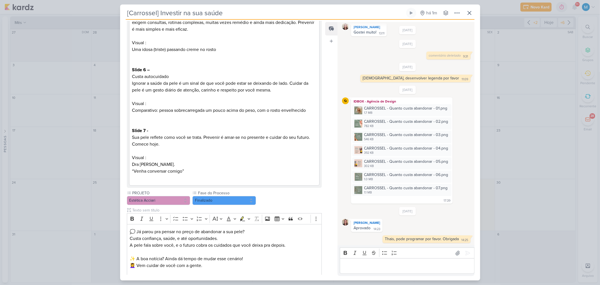
scroll to position [599, 0]
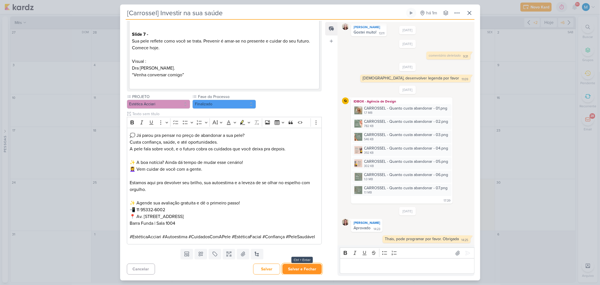
click at [306, 268] on button "Salvar e Fechar" at bounding box center [302, 269] width 39 height 10
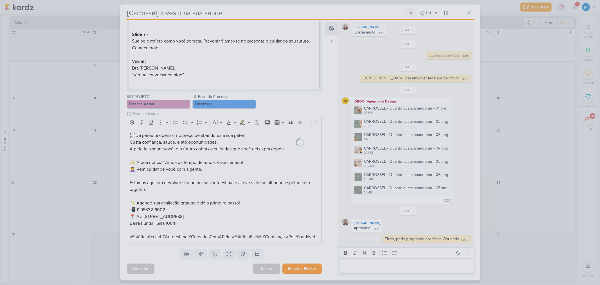
scroll to position [598, 0]
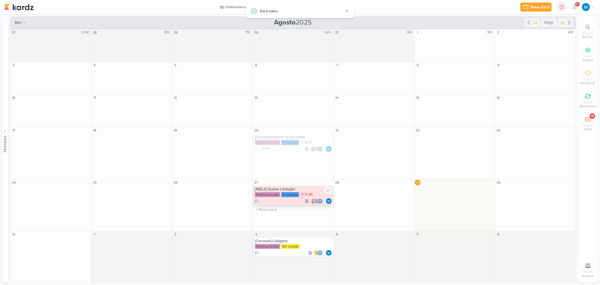
click at [305, 191] on div "[REELS] Queixa x Solução Estética Acciari Finalizado 17:45 Td" at bounding box center [293, 195] width 80 height 19
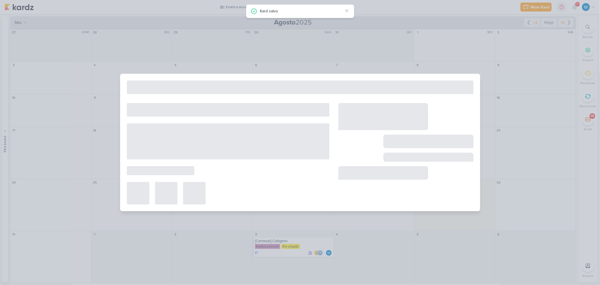
type input "[REELS] Queixa x Solução"
type input "[DATE] 17:45"
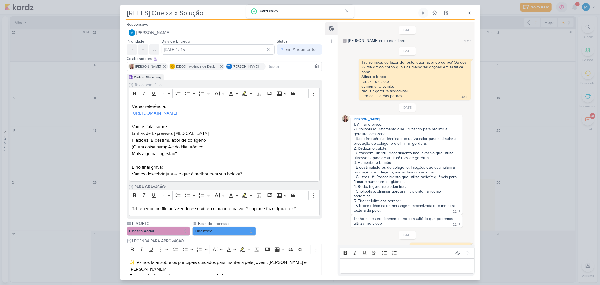
scroll to position [42, 0]
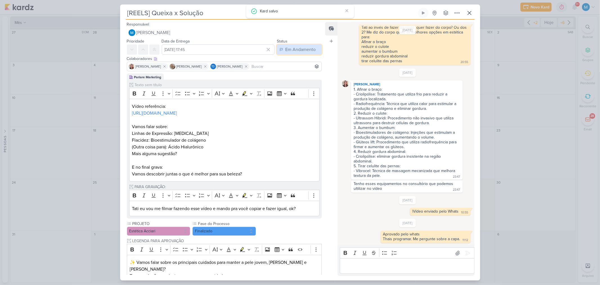
click at [293, 49] on div "Em Andamento" at bounding box center [300, 49] width 30 height 7
click at [296, 68] on button "Finalizado" at bounding box center [297, 71] width 50 height 9
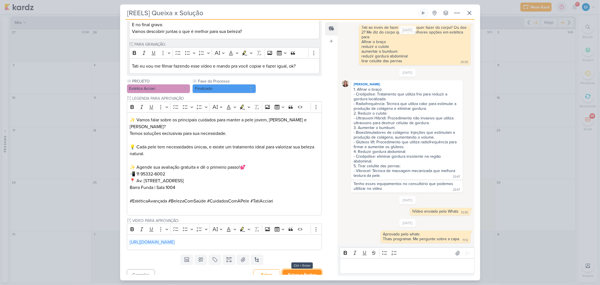
click at [300, 269] on button "Salvar e Fechar" at bounding box center [302, 274] width 39 height 10
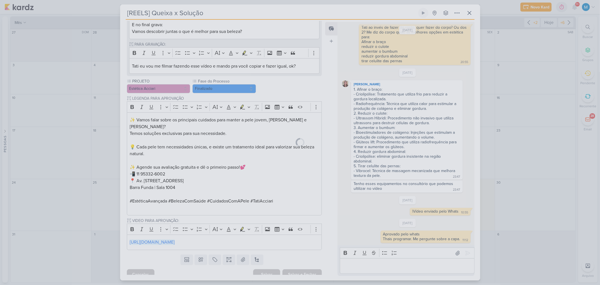
scroll to position [142, 0]
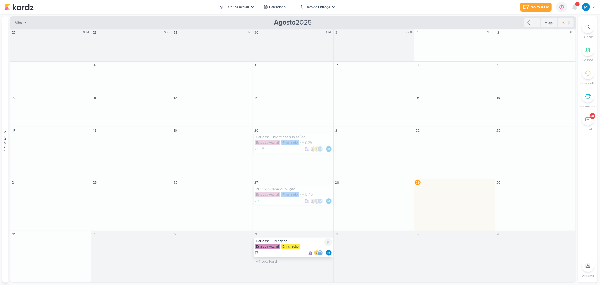
click at [283, 241] on div "[Carrossel] Colágeno" at bounding box center [293, 241] width 77 height 5
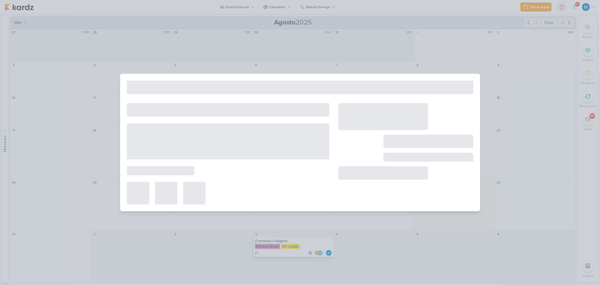
type input "[Carrossel] Colágeno"
type input "3 de setembro de 2025 às 23:59"
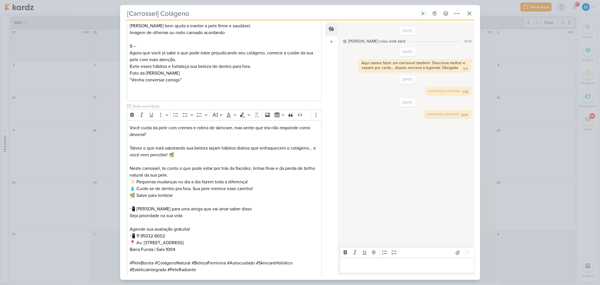
scroll to position [563, 0]
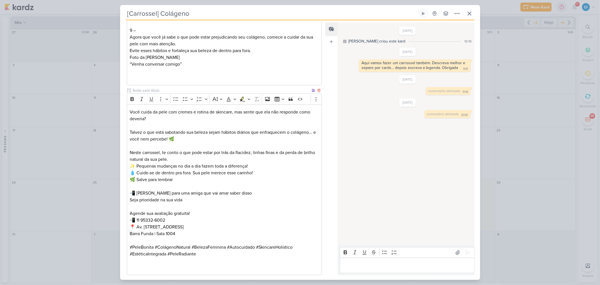
click at [153, 91] on input "text" at bounding box center [221, 91] width 180 height 6
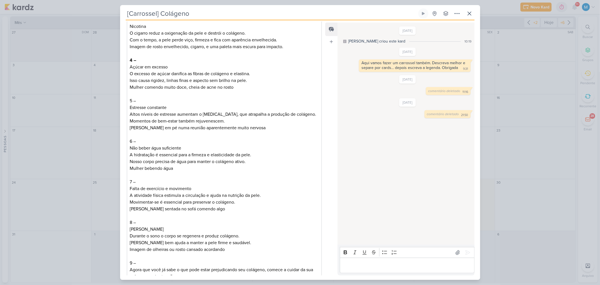
scroll to position [188, 0]
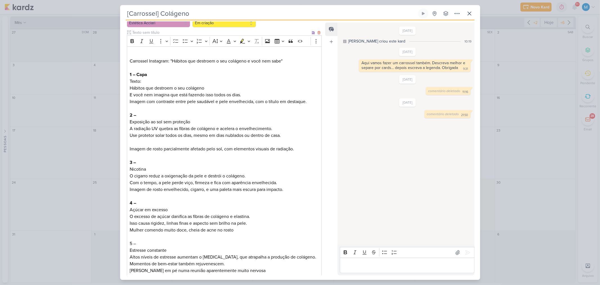
type input "LEGENDA"
click at [311, 100] on p "Imagem com contraste entre pele saudável e pele envelhecida, com o título em de…" at bounding box center [224, 101] width 189 height 7
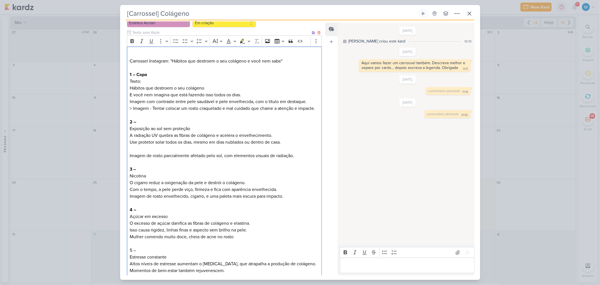
click at [131, 108] on p "Imagem com contraste entre pele saudável e pele envelhecida, com o título em de…" at bounding box center [224, 105] width 189 height 14
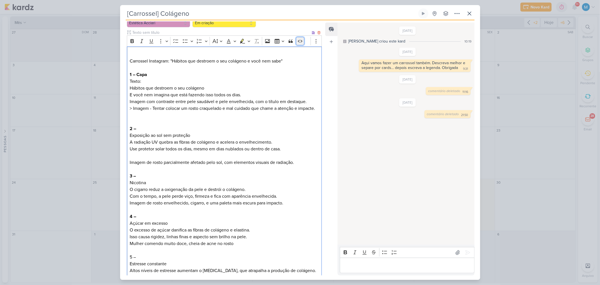
click at [301, 38] on button "Code" at bounding box center [300, 41] width 8 height 8
click at [192, 155] on div "Carrossel Instagram: "Hábitos que destroem o seu colágeno e você nem sabe" 1 – …" at bounding box center [224, 260] width 195 height 428
click at [129, 108] on div "Carrossel Instagram: "Hábitos que destroem o seu colágeno e você nem sabe" 1 – …" at bounding box center [224, 260] width 195 height 428
click at [300, 41] on icon "Editor toolbar" at bounding box center [300, 41] width 6 height 6
click at [198, 156] on p "Editor editing area: main" at bounding box center [224, 155] width 189 height 7
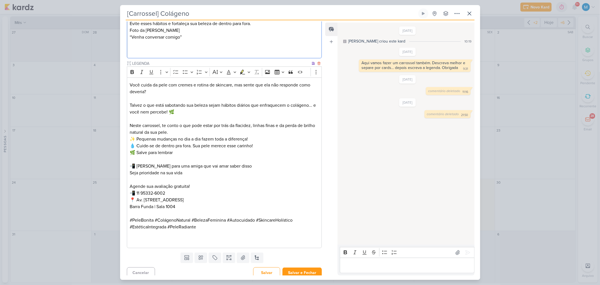
scroll to position [608, 0]
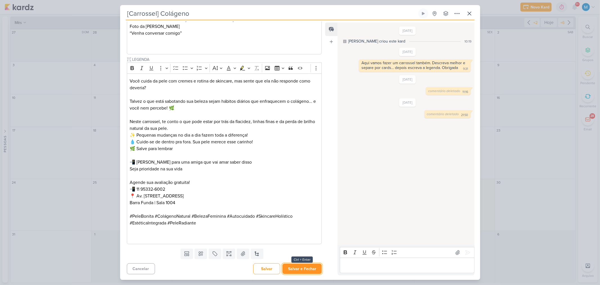
click at [305, 272] on button "Salvar e Fechar" at bounding box center [302, 268] width 39 height 10
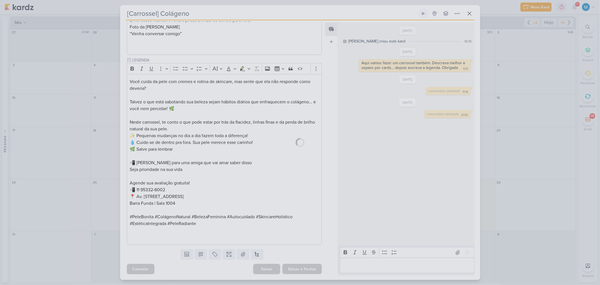
scroll to position [607, 0]
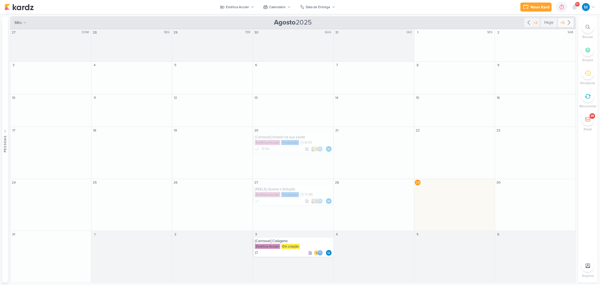
click at [569, 23] on icon at bounding box center [569, 22] width 7 height 7
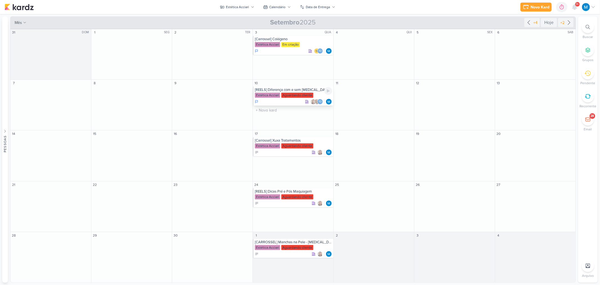
click at [303, 89] on div "[REELS] Diferença com e sem [MEDICAL_DATA]" at bounding box center [293, 90] width 77 height 5
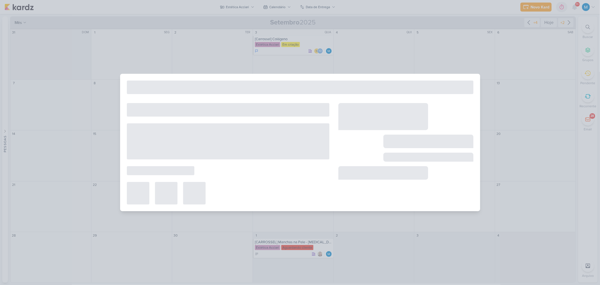
type input "[REELS] Diferença com e sem [MEDICAL_DATA]"
type input "[DATE] 23:59"
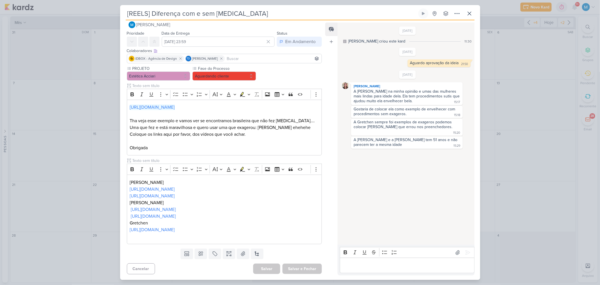
scroll to position [0, 0]
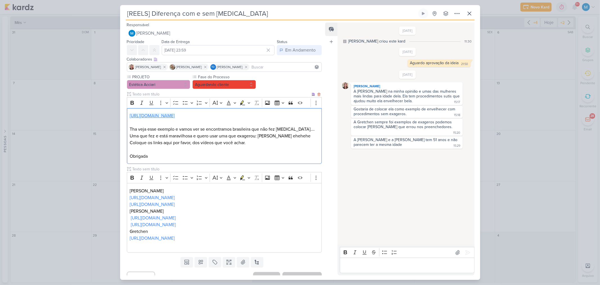
click at [175, 116] on link "[URL][DOMAIN_NAME]" at bounding box center [152, 116] width 45 height 6
click at [285, 148] on p "Editor editing area: main" at bounding box center [224, 149] width 189 height 7
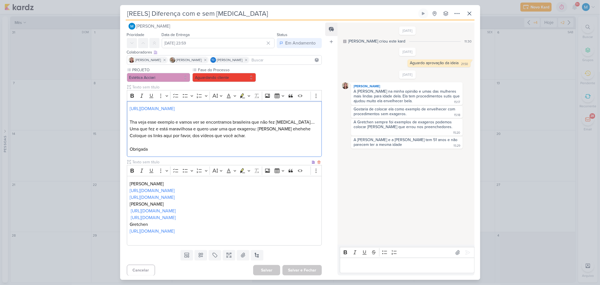
scroll to position [9, 0]
click at [147, 161] on input "text" at bounding box center [221, 161] width 180 height 6
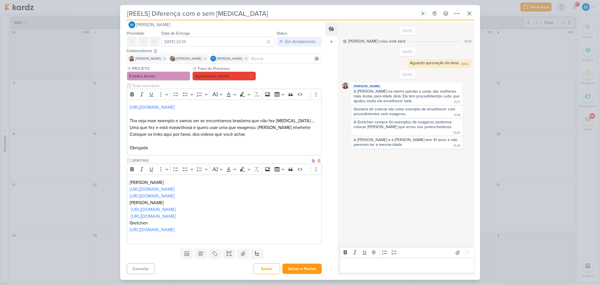
type input "BRIEFING"
click at [128, 182] on div "[PERSON_NAME] [URL][DOMAIN_NAME] [URL][DOMAIN_NAME] Drica [PERSON_NAME] [URL][D…" at bounding box center [224, 209] width 195 height 70
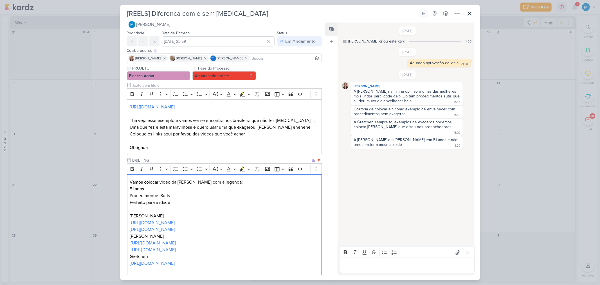
drag, startPoint x: 209, startPoint y: 265, endPoint x: 127, endPoint y: 258, distance: 81.6
click at [127, 258] on div "Vamos colocar vídeo da [PERSON_NAME] com a legenda: 51 anos Procedimentos Sutis…" at bounding box center [224, 225] width 195 height 103
click at [186, 201] on p "Perfeito para a idade" at bounding box center [224, 202] width 189 height 7
click at [201, 202] on p "Perfeito para a idade" at bounding box center [224, 202] width 189 height 7
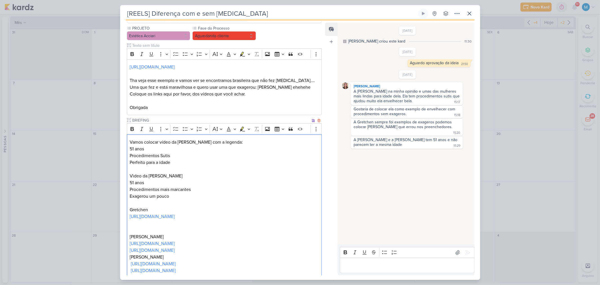
scroll to position [71, 0]
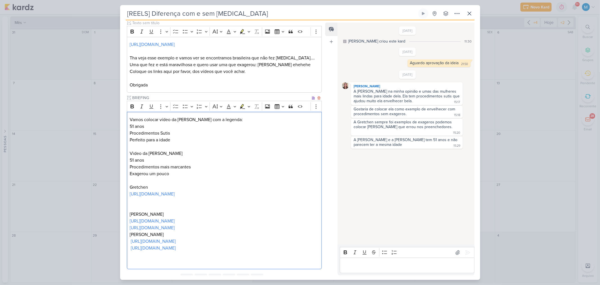
click at [139, 200] on p "[URL][DOMAIN_NAME]" at bounding box center [224, 198] width 189 height 14
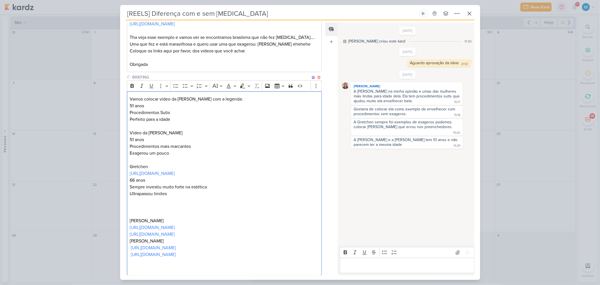
scroll to position [123, 0]
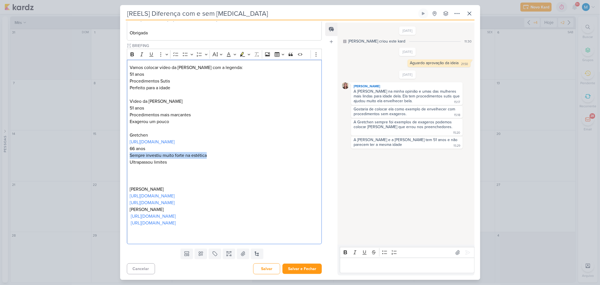
drag, startPoint x: 180, startPoint y: 153, endPoint x: 122, endPoint y: 152, distance: 58.3
click at [122, 152] on div "PROJETO Estética Acciari Fase do Processo" at bounding box center [222, 99] width 204 height 296
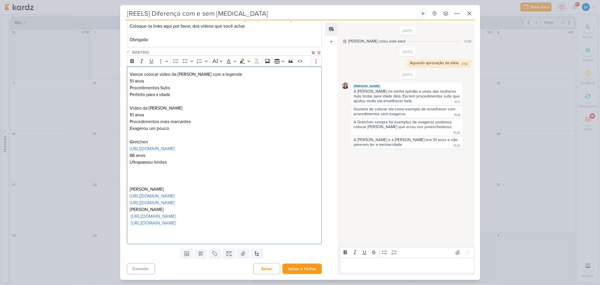
click at [134, 172] on p "Editor editing area: main" at bounding box center [224, 175] width 189 height 7
drag, startPoint x: 179, startPoint y: 218, endPoint x: 127, endPoint y: 142, distance: 91.9
click at [127, 142] on div "Vamos colocar vídeo da [PERSON_NAME] com a legenda: 51 anos Procedimentos Sutis…" at bounding box center [224, 155] width 195 height 178
copy div "Gretchen [URL][DOMAIN_NAME] 66 anos Ultrapassou limites Ivete Sangalo [URL][DOM…"
drag, startPoint x: 192, startPoint y: 182, endPoint x: 204, endPoint y: 191, distance: 15.4
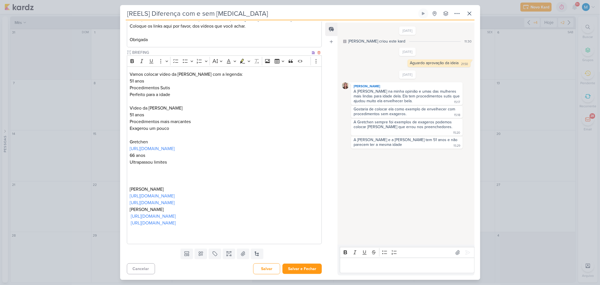
click at [193, 181] on p "Editor editing area: main" at bounding box center [224, 182] width 189 height 7
click at [205, 196] on p "[URL][DOMAIN_NAME]" at bounding box center [224, 196] width 189 height 7
drag, startPoint x: 216, startPoint y: 198, endPoint x: 129, endPoint y: 194, distance: 87.3
click at [129, 195] on div "Vamos colocar vídeo da [PERSON_NAME] com a legenda: 51 anos Procedimentos Sutis…" at bounding box center [224, 155] width 195 height 178
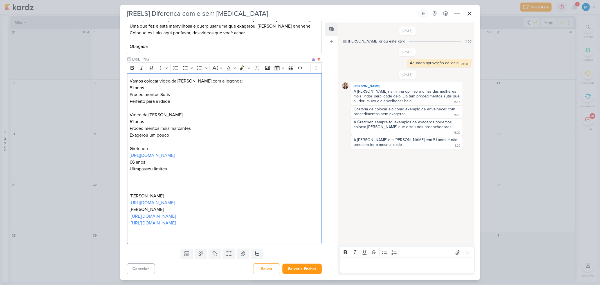
drag, startPoint x: 172, startPoint y: 202, endPoint x: 127, endPoint y: 193, distance: 46.4
click at [127, 193] on div "Vamos colocar vídeo da [PERSON_NAME] com a legenda: 51 anos Procedimentos Sutis…" at bounding box center [224, 158] width 195 height 171
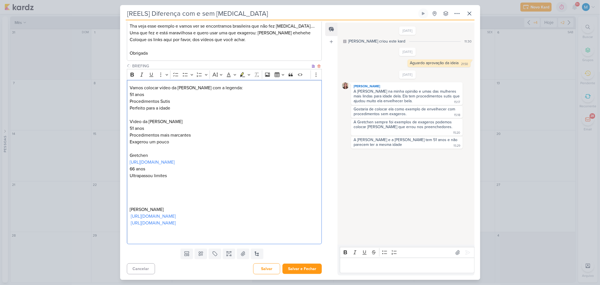
click at [183, 140] on p "Exagerou um pouco" at bounding box center [224, 141] width 189 height 7
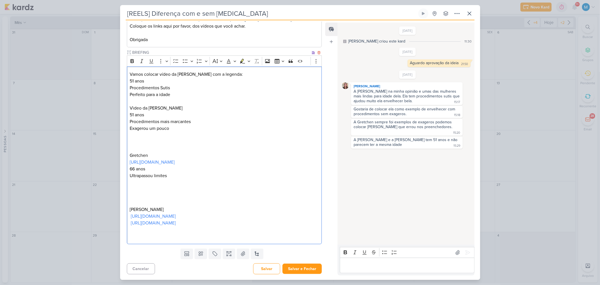
scroll to position [123, 0]
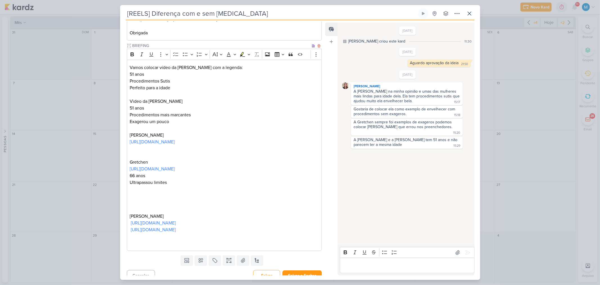
click at [144, 150] on p "Editor editing area: main" at bounding box center [224, 148] width 189 height 7
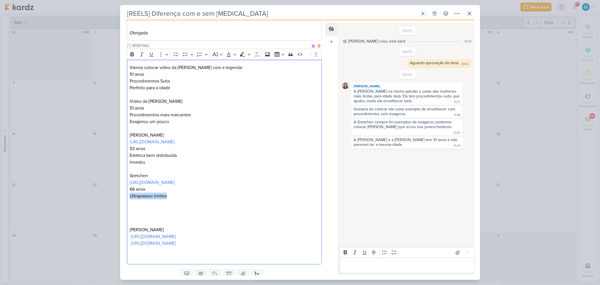
drag, startPoint x: 162, startPoint y: 195, endPoint x: 129, endPoint y: 193, distance: 33.0
click at [129, 193] on div "Vamos colocar vídeo da [PERSON_NAME] com a legenda: 51 anos Procedimentos Sutis…" at bounding box center [224, 162] width 195 height 205
click at [158, 163] on p "Investiu" at bounding box center [224, 162] width 189 height 7
drag, startPoint x: 173, startPoint y: 120, endPoint x: 122, endPoint y: 118, distance: 50.1
click at [122, 118] on div "PROJETO Estética Acciari Fase do Processo" at bounding box center [222, 109] width 204 height 316
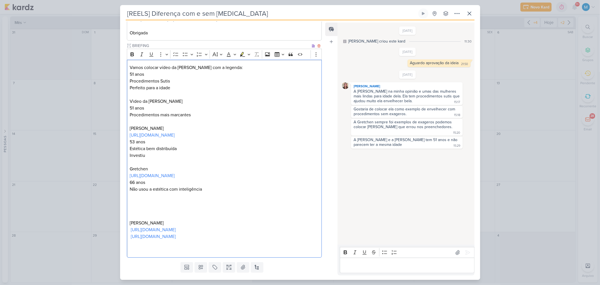
click at [154, 155] on p "Investiu" at bounding box center [224, 155] width 189 height 7
drag, startPoint x: 135, startPoint y: 189, endPoint x: 255, endPoint y: 192, distance: 119.4
click at [255, 192] on div "Vamos colocar vídeo da [PERSON_NAME] com a legenda: 51 anos Procedimentos Sutis…" at bounding box center [224, 159] width 195 height 198
click at [223, 238] on p "[URL][DOMAIN_NAME] [URL][DOMAIN_NAME]" at bounding box center [224, 233] width 189 height 14
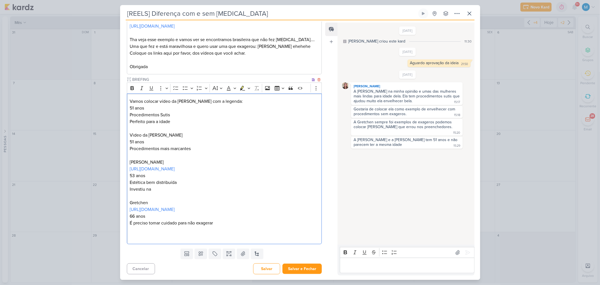
scroll to position [89, 0]
drag, startPoint x: 174, startPoint y: 120, endPoint x: 127, endPoint y: 120, distance: 46.7
click at [127, 120] on div "Vamos colocar vídeo da [PERSON_NAME] com a legenda: 51 anos Procedimentos Sutis…" at bounding box center [224, 168] width 195 height 151
click at [147, 228] on p "Editor editing area: main" at bounding box center [224, 229] width 189 height 7
click at [161, 186] on p "Investiu na" at bounding box center [224, 189] width 189 height 7
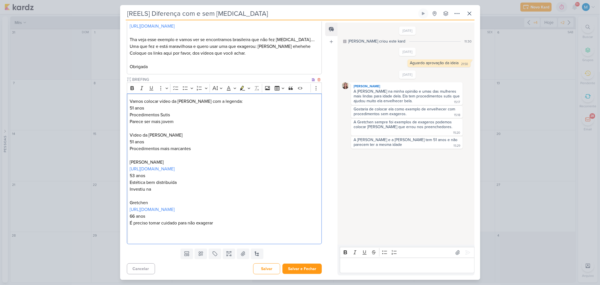
click at [158, 189] on p "Investiu na" at bounding box center [224, 189] width 189 height 7
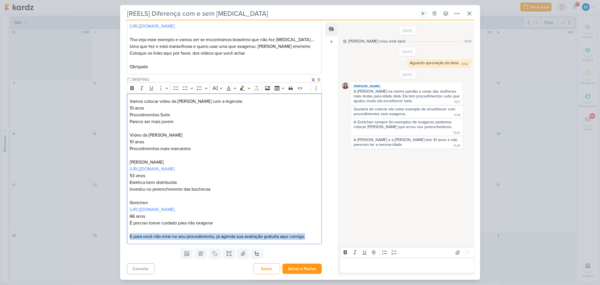
click at [131, 235] on p "E para você não errar no seu procedimento, já agenda sua avaliação gratuita aqu…" at bounding box center [224, 236] width 189 height 7
copy p "E para você não errar no seu procedimento, já agenda sua avaliação gratuita aqu…"
click at [290, 220] on p "É preciso tomar cuidado para não exagerar" at bounding box center [224, 223] width 189 height 7
click at [315, 237] on p "E para você não errar no seu procedimento, já agenda sua avaliação gratuita aqu…" at bounding box center [224, 236] width 189 height 7
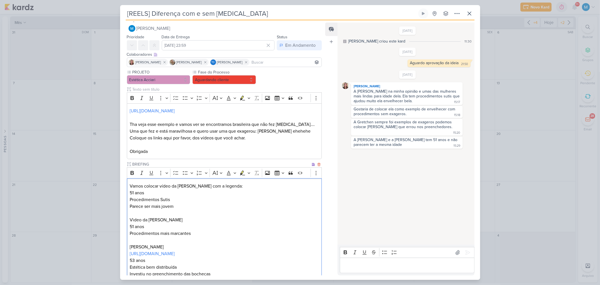
scroll to position [0, 0]
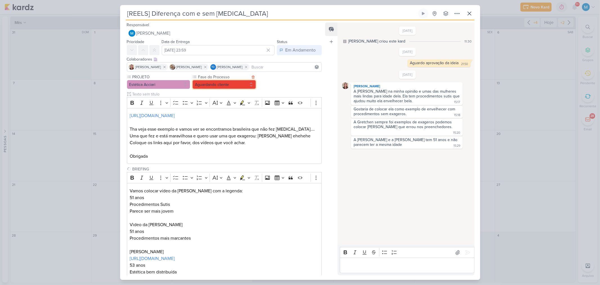
click at [224, 82] on button "Aguardando cliente" at bounding box center [225, 84] width 64 height 9
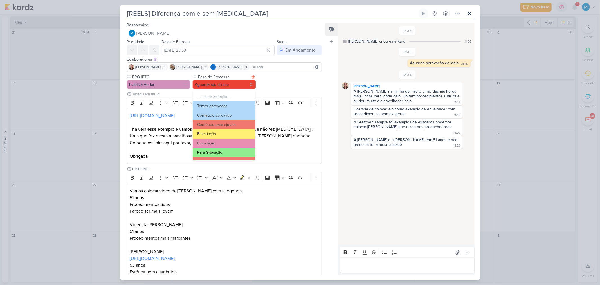
click at [223, 150] on button "Para Gravação" at bounding box center [224, 152] width 62 height 9
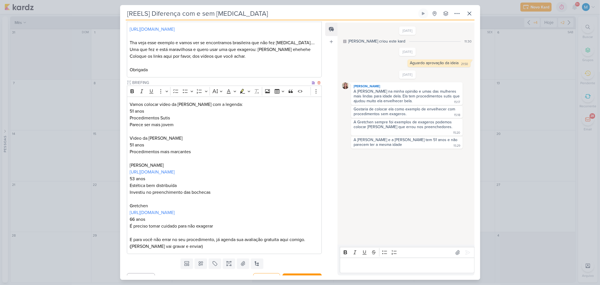
scroll to position [97, 0]
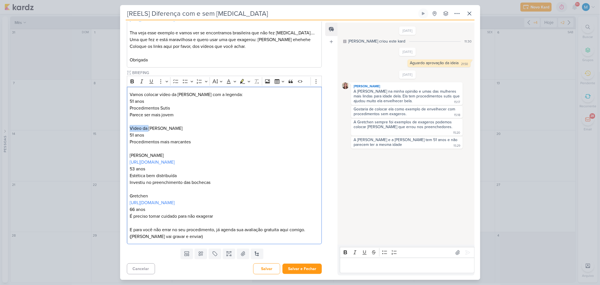
drag, startPoint x: 149, startPoint y: 127, endPoint x: 119, endPoint y: 126, distance: 29.3
click at [119, 126] on div "[REELS] Diferença com e sem [MEDICAL_DATA] Criado por mim" at bounding box center [300, 142] width 600 height 285
click at [354, 263] on p "Editor editing area: main" at bounding box center [407, 265] width 129 height 7
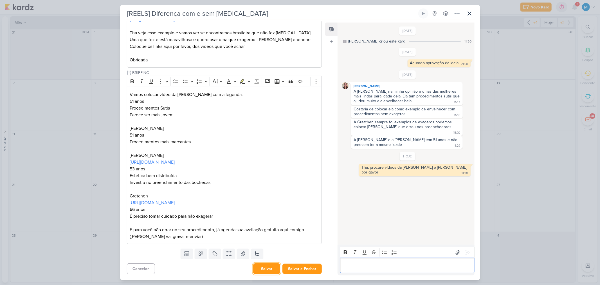
click at [261, 268] on button "Salvar" at bounding box center [266, 268] width 27 height 11
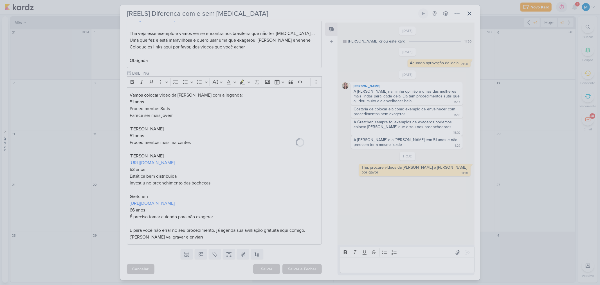
scroll to position [0, 0]
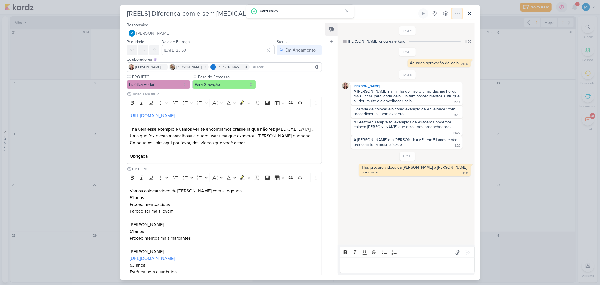
click at [457, 16] on icon at bounding box center [457, 13] width 7 height 7
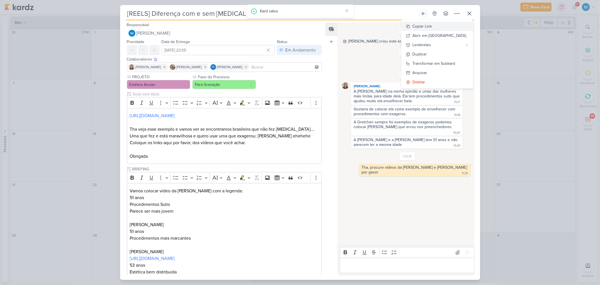
click at [432, 24] on div "Copiar Link" at bounding box center [422, 26] width 19 height 6
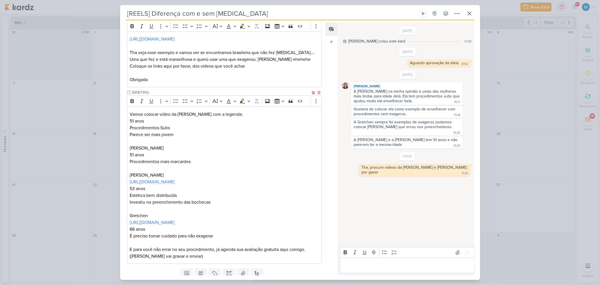
scroll to position [97, 0]
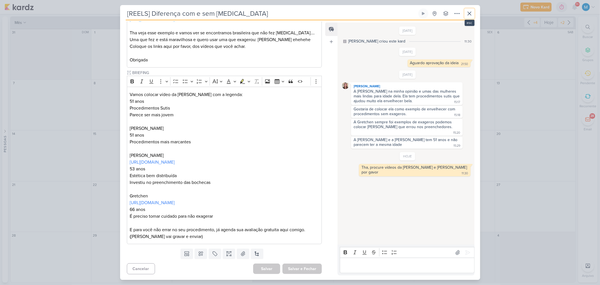
drag, startPoint x: 469, startPoint y: 13, endPoint x: 467, endPoint y: 17, distance: 4.4
click at [469, 13] on icon at bounding box center [469, 13] width 7 height 7
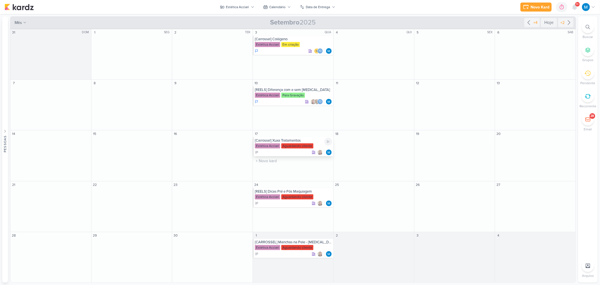
click at [292, 141] on div "[Carrossel] Xuxa Tratamentos" at bounding box center [293, 140] width 77 height 5
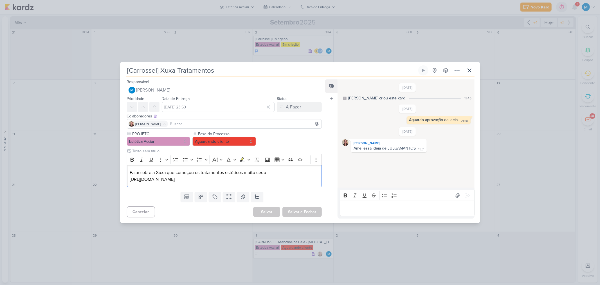
drag, startPoint x: 305, startPoint y: 179, endPoint x: 107, endPoint y: 180, distance: 197.6
click at [107, 180] on div "[Carrossel] Xuxa Tratamentos Criado por mim" at bounding box center [300, 142] width 600 height 285
copy p "[URL][DOMAIN_NAME]"
click at [311, 179] on p "[URL][DOMAIN_NAME]" at bounding box center [224, 179] width 189 height 7
click at [310, 180] on p "[URL][DOMAIN_NAME]" at bounding box center [224, 179] width 189 height 7
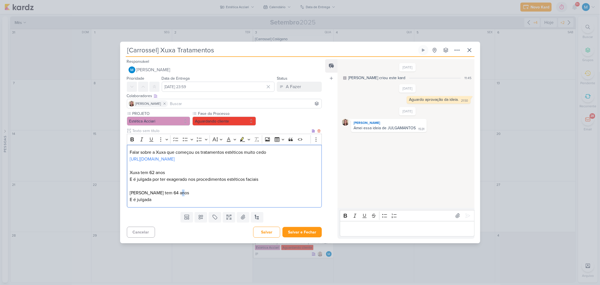
click at [175, 192] on p "[PERSON_NAME] tem 64 anos" at bounding box center [224, 192] width 189 height 7
click at [156, 199] on p "E é julgada" at bounding box center [224, 199] width 189 height 7
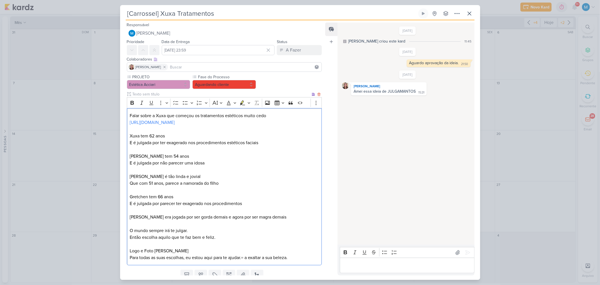
click at [243, 257] on p "Para todas as suas escolhas, eu estou aqui para te ajudar.= a exaltar a sua bel…" at bounding box center [224, 257] width 189 height 7
click at [130, 134] on p "[URL][DOMAIN_NAME] Xuxa tem 62 anos" at bounding box center [224, 129] width 189 height 20
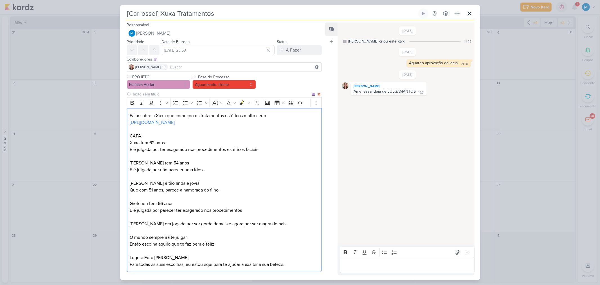
click at [129, 135] on div "Falar sobre a Xuxa que começou os tratamentos estéticos muito cedo [URL][DOMAIN…" at bounding box center [224, 190] width 195 height 164
copy p "CAPA."
click at [151, 154] on p "Editor editing area: main" at bounding box center [224, 156] width 189 height 7
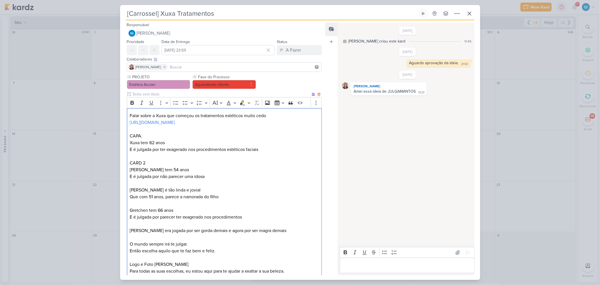
click at [140, 181] on p "Editor editing area: main" at bounding box center [224, 183] width 189 height 7
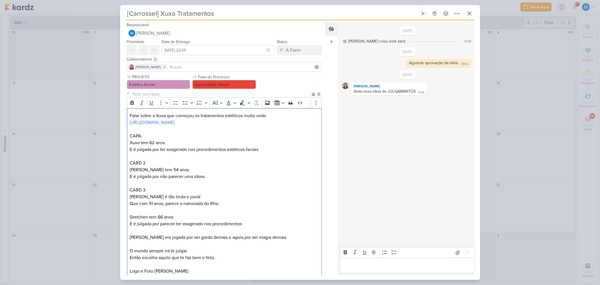
click at [137, 212] on p "Editor editing area: main" at bounding box center [224, 210] width 189 height 7
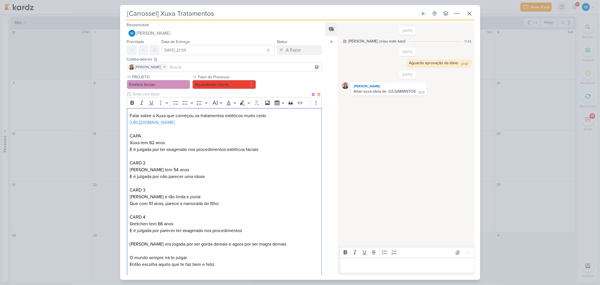
click at [158, 237] on p "Editor editing area: main" at bounding box center [224, 237] width 189 height 7
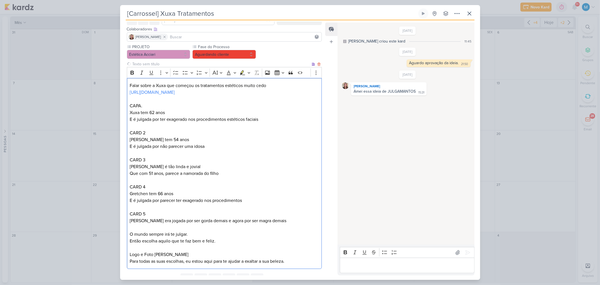
scroll to position [55, 0]
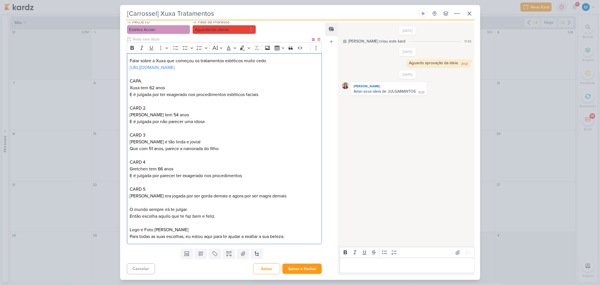
click at [142, 204] on p "Editor editing area: main" at bounding box center [224, 202] width 189 height 7
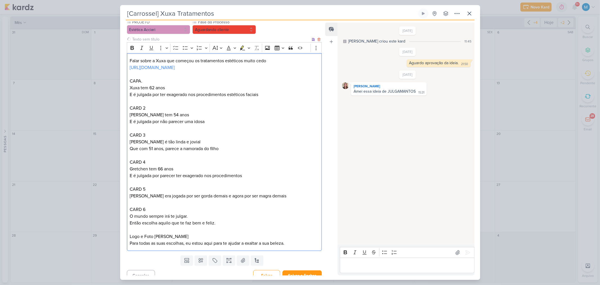
click at [149, 227] on p "Editor editing area: main" at bounding box center [224, 229] width 189 height 7
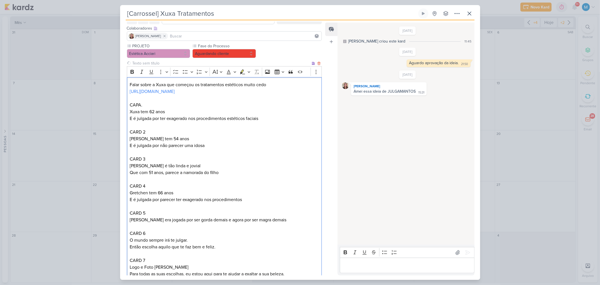
scroll to position [0, 0]
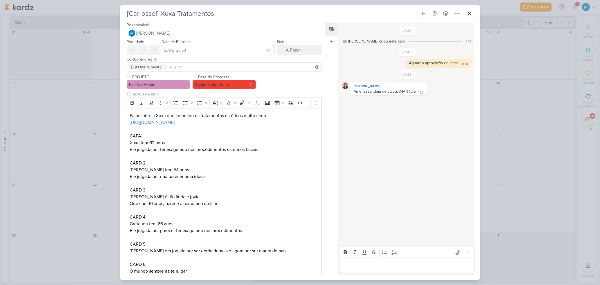
click at [161, 69] on button at bounding box center [164, 67] width 7 height 7
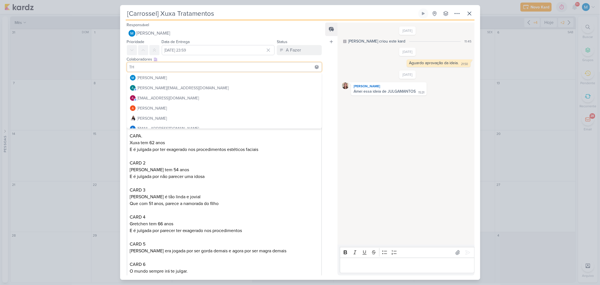
type input "T"
click at [134, 67] on input at bounding box center [224, 67] width 193 height 7
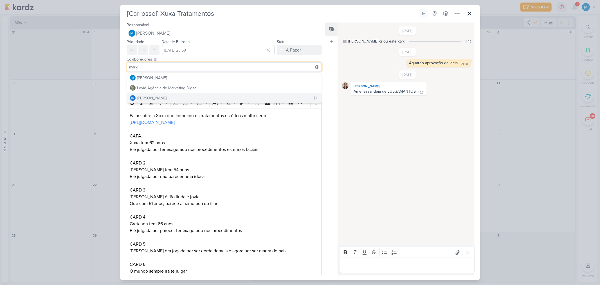
type input "mark"
click at [160, 97] on div "[PERSON_NAME]" at bounding box center [152, 98] width 30 height 6
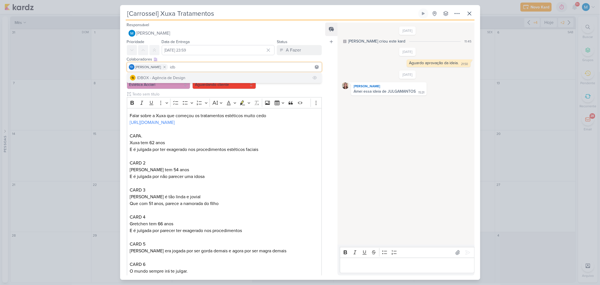
type input "idb"
click at [189, 78] on button "IDBOX - Agência de Design" at bounding box center [224, 78] width 195 height 10
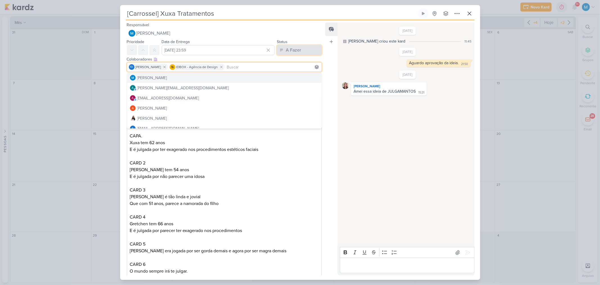
click at [293, 53] on div "A Fazer" at bounding box center [293, 50] width 15 height 7
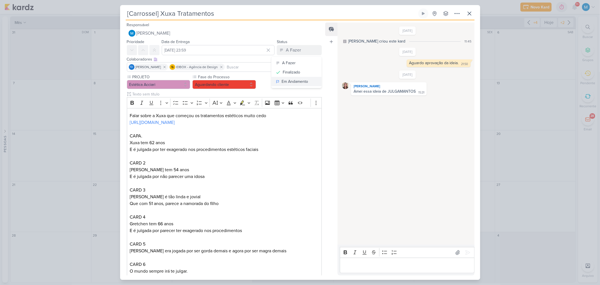
click at [304, 79] on div "Em Andamento" at bounding box center [295, 82] width 26 height 6
click at [364, 263] on p "Editor editing area: main" at bounding box center [407, 265] width 129 height 7
click at [465, 251] on icon at bounding box center [468, 253] width 6 height 6
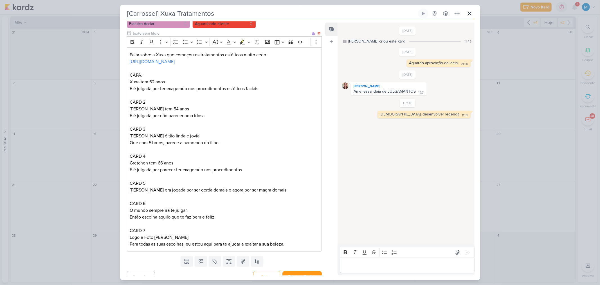
scroll to position [69, 0]
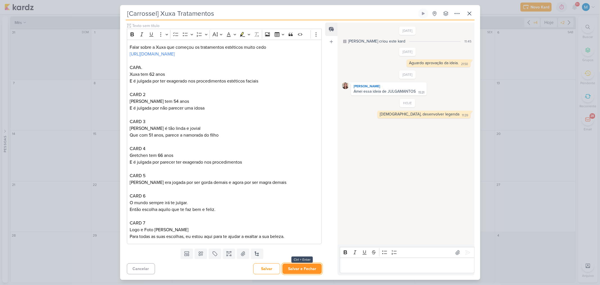
click at [308, 269] on button "Salvar e Fechar" at bounding box center [302, 268] width 39 height 10
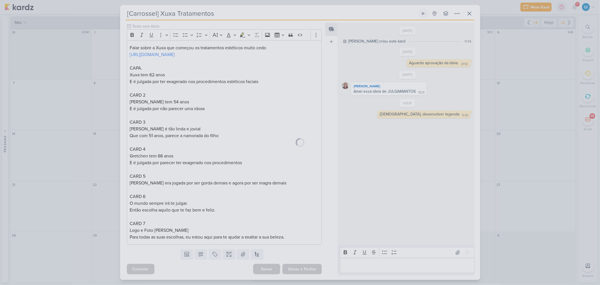
scroll to position [68, 0]
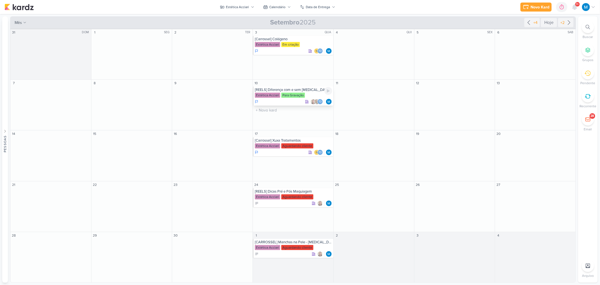
click at [295, 90] on div "[REELS] Diferença com e sem [MEDICAL_DATA]" at bounding box center [293, 90] width 77 height 5
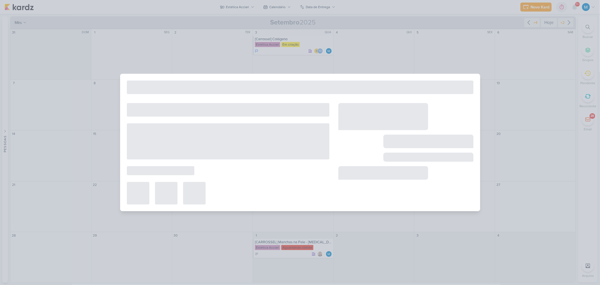
type input "[REELS] Diferença com e sem [MEDICAL_DATA]"
type input "[DATE] 23:59"
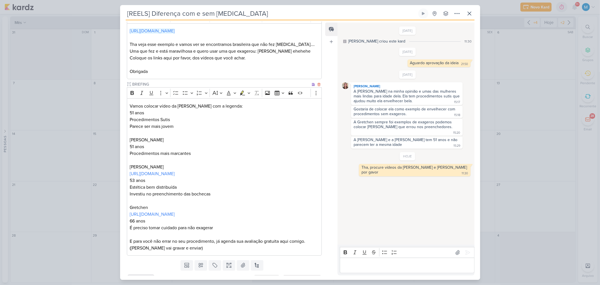
scroll to position [97, 0]
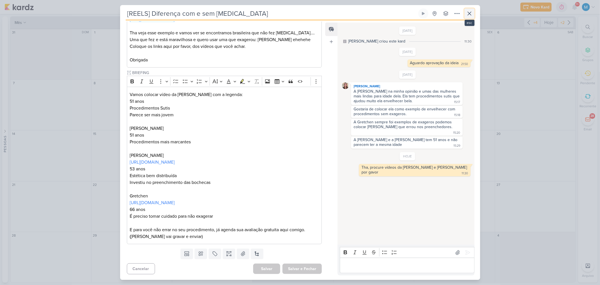
click at [468, 14] on icon at bounding box center [469, 13] width 7 height 7
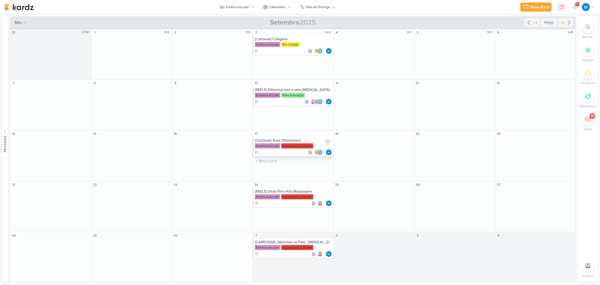
click at [287, 140] on div "[Carrossel] Xuxa Tratamentos" at bounding box center [293, 140] width 77 height 5
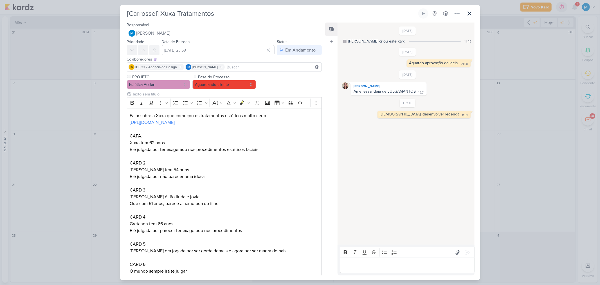
drag, startPoint x: 161, startPoint y: 11, endPoint x: 238, endPoint y: 11, distance: 77.4
click at [238, 11] on input "[Carrossel] Xuxa Tratamentos" at bounding box center [272, 13] width 292 height 10
click at [231, 85] on button "Aguardando cliente" at bounding box center [225, 84] width 64 height 9
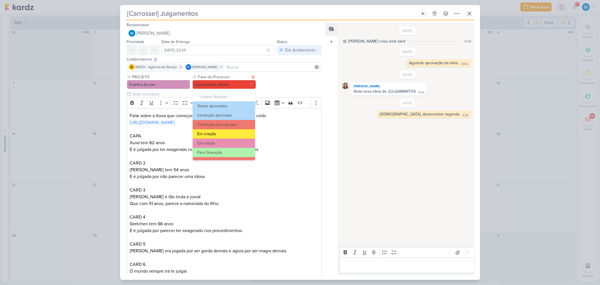
click at [229, 134] on button "Em criação" at bounding box center [224, 133] width 62 height 9
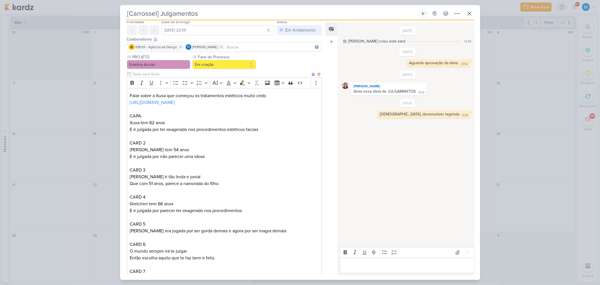
scroll to position [69, 0]
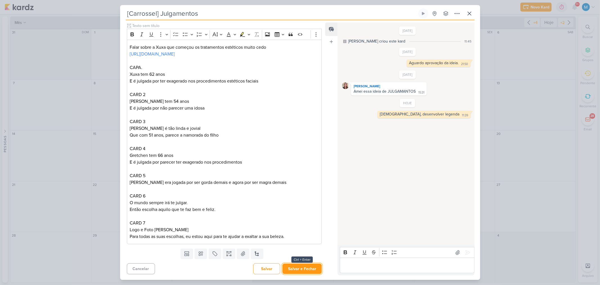
click at [307, 267] on button "Salvar e Fechar" at bounding box center [302, 268] width 39 height 10
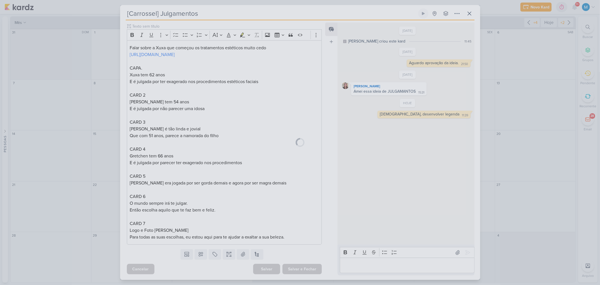
scroll to position [68, 0]
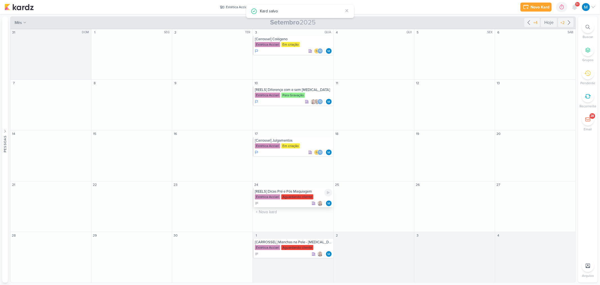
click at [308, 193] on div "[REELS] Dicas Pré e Pós Maquiagem" at bounding box center [293, 191] width 77 height 5
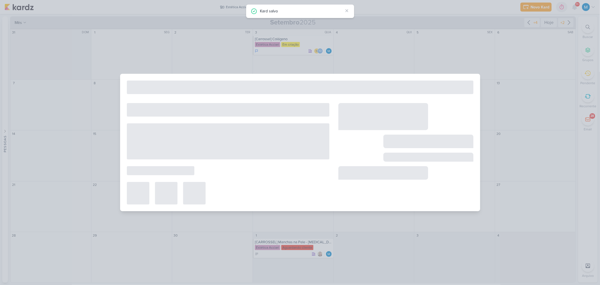
type input "[REELS] Dicas Pré e Pós Maquiagem"
type input "[DATE] 23:59"
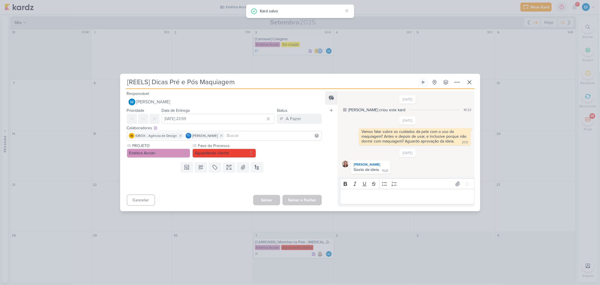
scroll to position [0, 0]
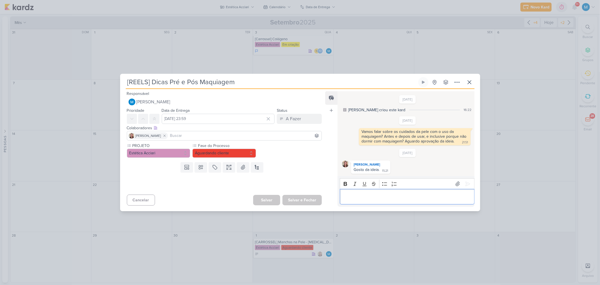
click at [361, 195] on p "Editor editing area: main" at bounding box center [407, 196] width 129 height 7
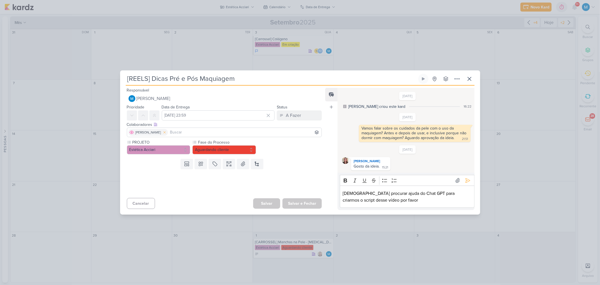
click at [163, 133] on icon at bounding box center [165, 132] width 4 height 4
click at [163, 131] on input at bounding box center [224, 132] width 193 height 7
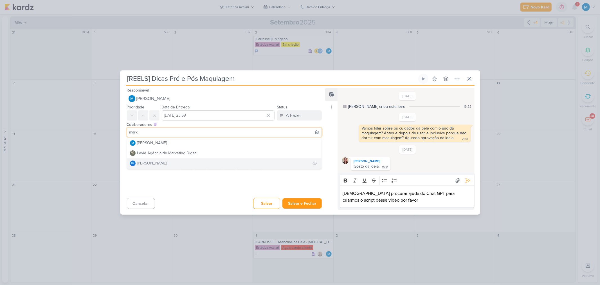
type input "mark"
click at [173, 161] on button "Td Thais de carvalho" at bounding box center [224, 163] width 195 height 10
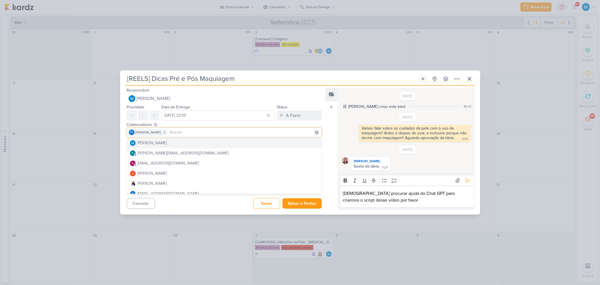
click at [335, 139] on div "Feed Atrelar email Solte o email para atrelar ao kard" at bounding box center [331, 149] width 12 height 122
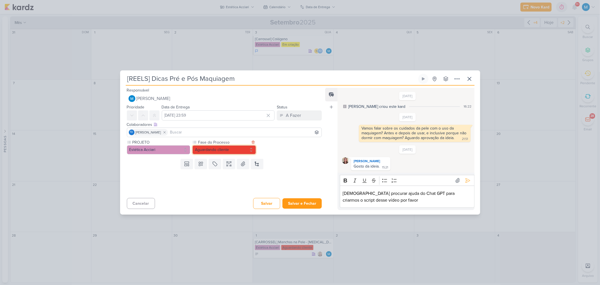
click at [224, 149] on button "Aguardando cliente" at bounding box center [225, 149] width 64 height 9
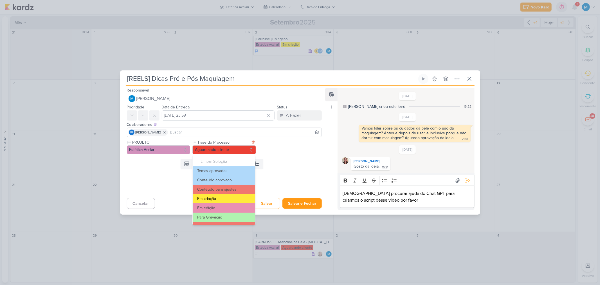
click at [218, 198] on button "Em criação" at bounding box center [224, 198] width 62 height 9
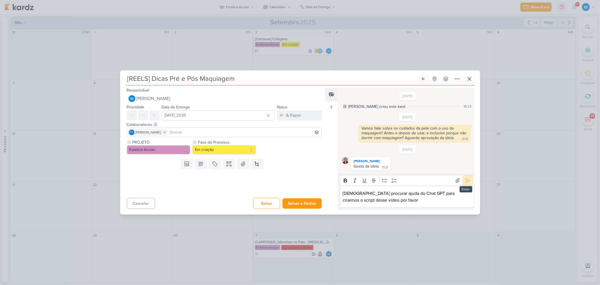
drag, startPoint x: 468, startPoint y: 178, endPoint x: 313, endPoint y: 206, distance: 157.1
click at [468, 178] on icon at bounding box center [468, 181] width 6 height 6
click at [303, 196] on div at bounding box center [222, 183] width 204 height 24
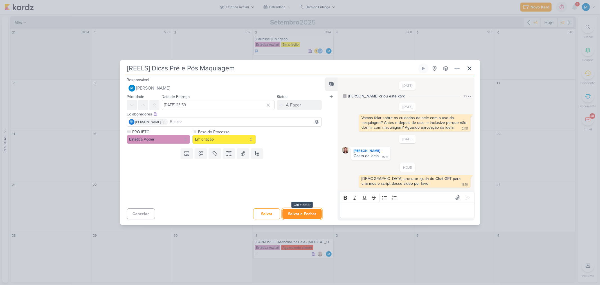
click at [307, 212] on button "Salvar e Fechar" at bounding box center [302, 214] width 39 height 10
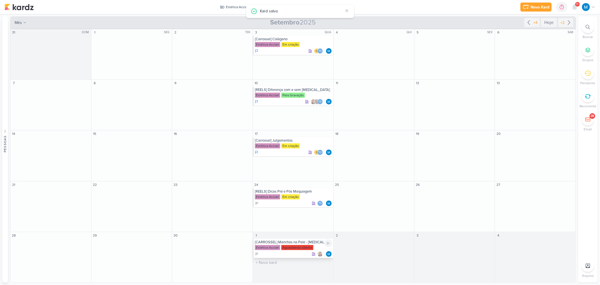
click at [317, 242] on div "[CARROSSEL] Manchas na Pele - [MEDICAL_DATA]" at bounding box center [293, 242] width 77 height 5
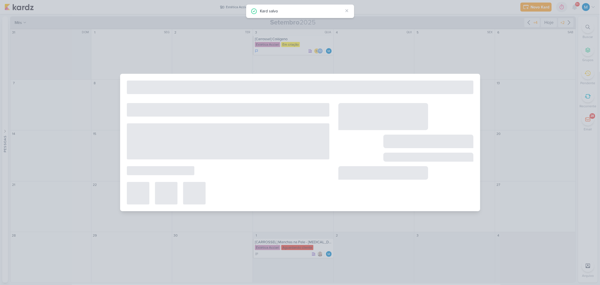
type input "[CARROSSEL] Manchas na Pele - [MEDICAL_DATA]"
type input "[DATE] 23:59"
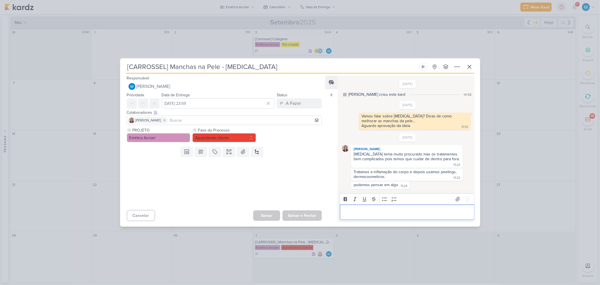
click at [431, 209] on p "Editor editing area: main" at bounding box center [407, 212] width 129 height 7
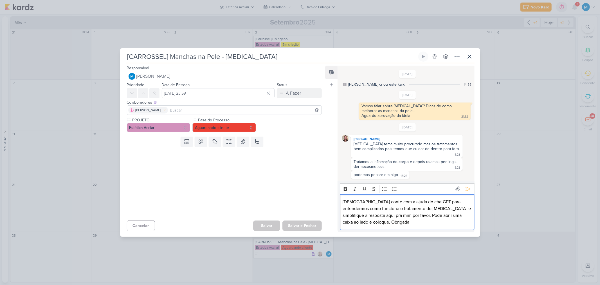
click at [162, 108] on button at bounding box center [164, 110] width 7 height 7
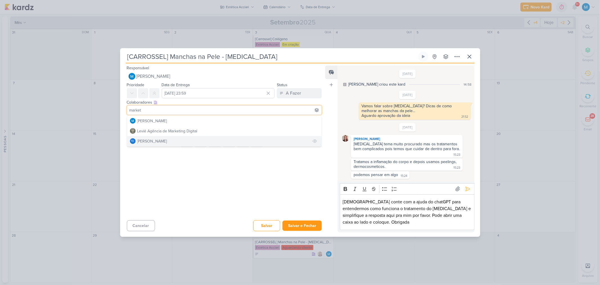
type input "market"
click at [164, 139] on div "[PERSON_NAME]" at bounding box center [152, 141] width 30 height 6
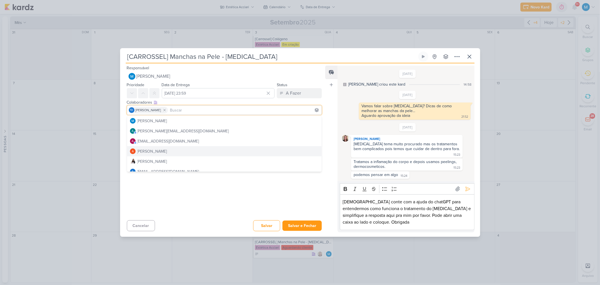
click at [325, 164] on div "Feed Atrelar email Solte o email para atrelar ao kard" at bounding box center [331, 149] width 12 height 166
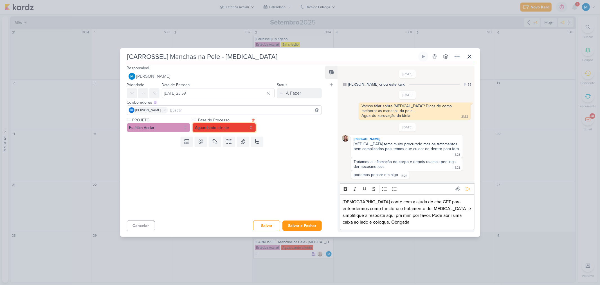
click at [226, 125] on button "Aguardando cliente" at bounding box center [225, 127] width 64 height 9
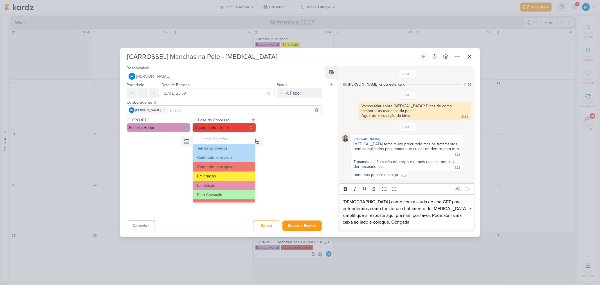
click at [221, 175] on button "Em criação" at bounding box center [224, 175] width 62 height 9
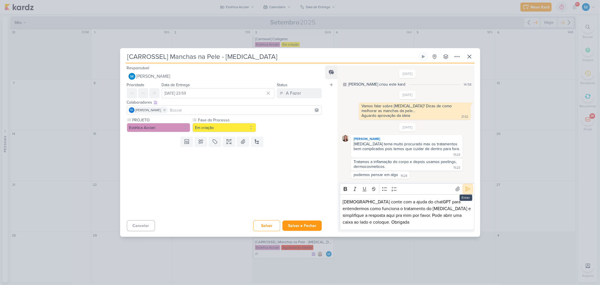
click at [466, 189] on icon at bounding box center [468, 189] width 6 height 6
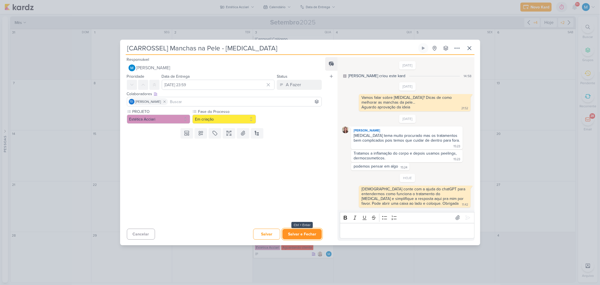
click at [308, 235] on button "Salvar e Fechar" at bounding box center [302, 234] width 39 height 10
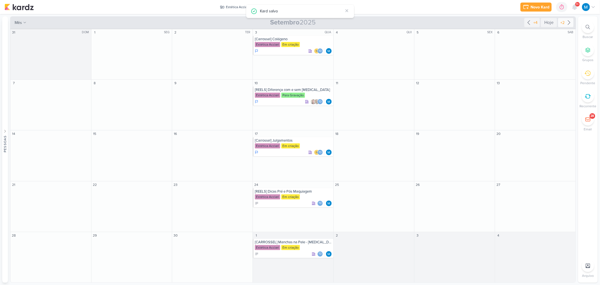
click at [569, 21] on icon at bounding box center [569, 22] width 7 height 7
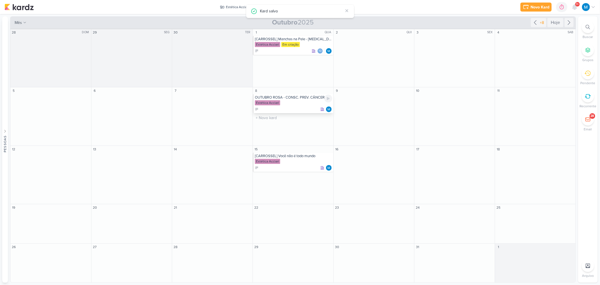
click at [287, 99] on div "OUTUBRO ROSA - CONSC. PREV. CÂNCER DE MAMA" at bounding box center [293, 97] width 77 height 5
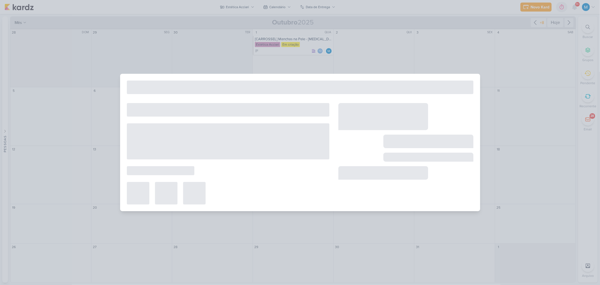
type input "OUTUBRO ROSA - CONSC. PREV. CÂNCER DE MAMA"
type input "[DATE] 23:59"
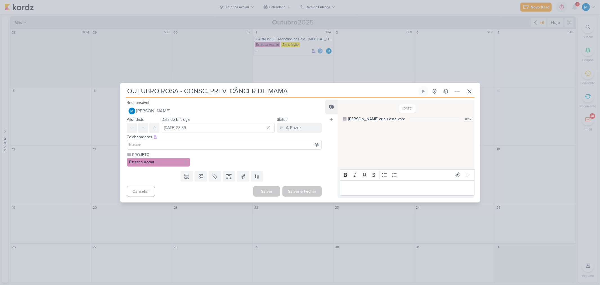
click at [194, 146] on input at bounding box center [224, 144] width 193 height 7
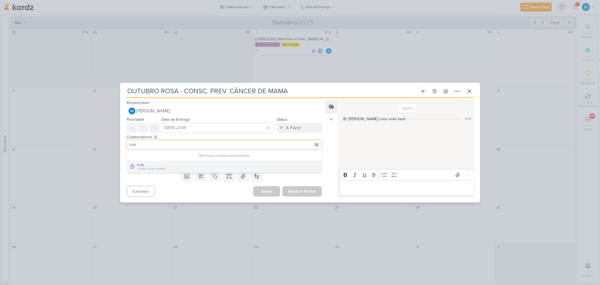
type input "tsati"
click at [330, 151] on div "Feed Atrelar email Solte o email para atrelar ao kard" at bounding box center [331, 149] width 12 height 98
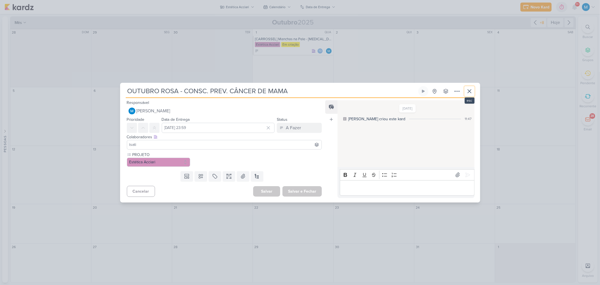
drag, startPoint x: 471, startPoint y: 91, endPoint x: 440, endPoint y: 80, distance: 32.6
click at [471, 91] on icon at bounding box center [469, 91] width 7 height 7
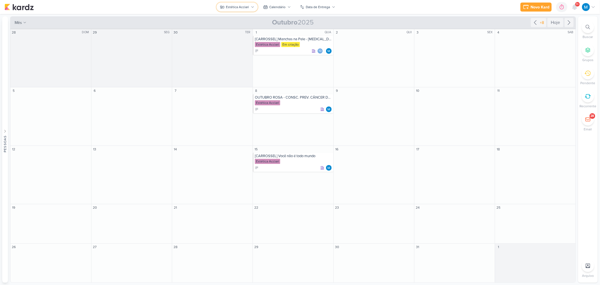
click at [249, 8] on div "Estética Acciari" at bounding box center [237, 7] width 23 height 5
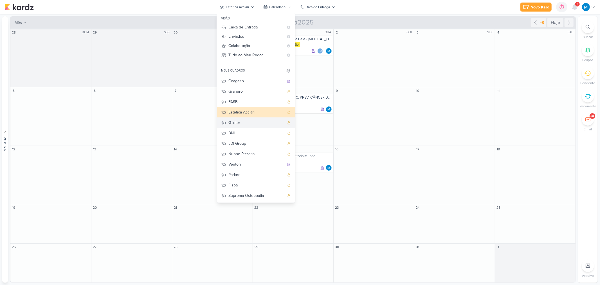
click at [242, 123] on div "G-Inter" at bounding box center [257, 123] width 56 height 6
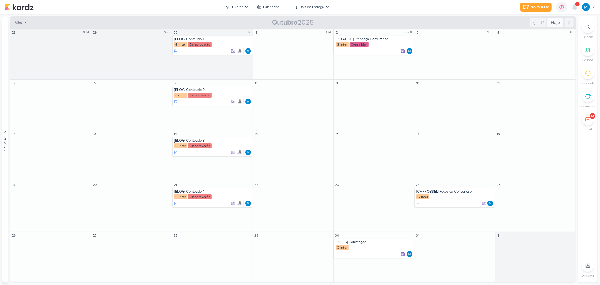
click at [553, 21] on div "Hoje" at bounding box center [556, 22] width 16 height 9
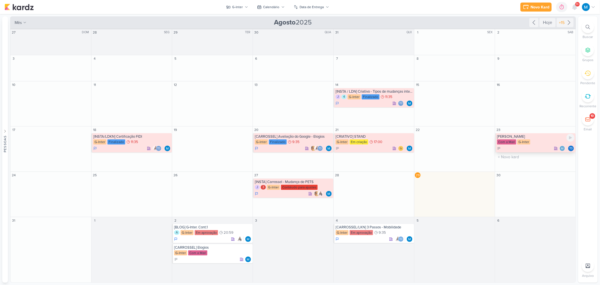
click at [513, 137] on div "[PERSON_NAME]" at bounding box center [535, 136] width 77 height 5
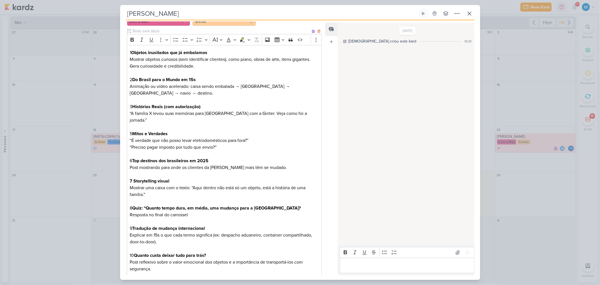
scroll to position [184, 0]
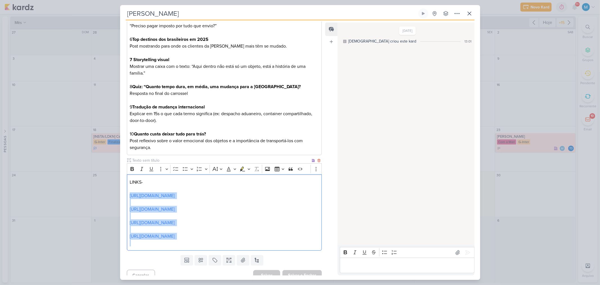
drag, startPoint x: 240, startPoint y: 234, endPoint x: 129, endPoint y: 190, distance: 118.9
click at [129, 190] on div "LINKS- [URL][DOMAIN_NAME] [URL][DOMAIN_NAME] [URL][DOMAIN_NAME] [URL][DOMAIN_NA…" at bounding box center [224, 212] width 195 height 76
click at [240, 206] on p "[URL][DOMAIN_NAME]" at bounding box center [224, 209] width 189 height 7
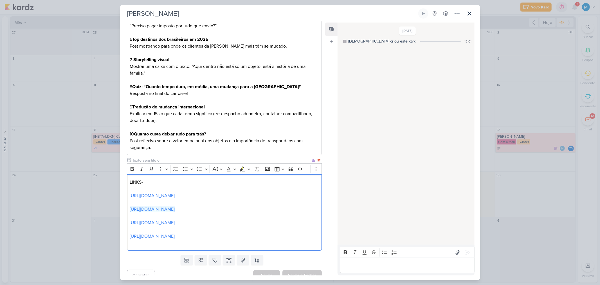
click at [175, 206] on link "[URL][DOMAIN_NAME]" at bounding box center [152, 209] width 45 height 6
click at [175, 220] on link "[URL][DOMAIN_NAME]" at bounding box center [152, 223] width 45 height 6
click at [130, 233] on link "[URL][DOMAIN_NAME]" at bounding box center [152, 236] width 45 height 6
drag, startPoint x: 200, startPoint y: 189, endPoint x: 123, endPoint y: 189, distance: 77.1
click at [123, 189] on div "Fase do Processo Com a Mari PROJETO" at bounding box center [222, 71] width 204 height 363
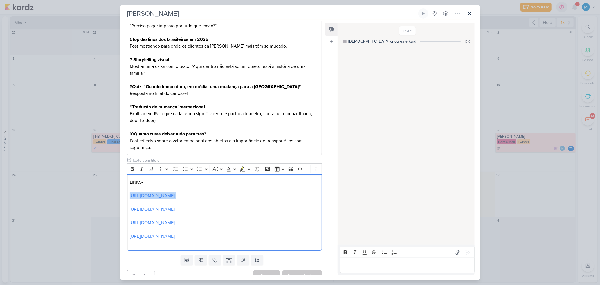
copy p "[URL][DOMAIN_NAME]"
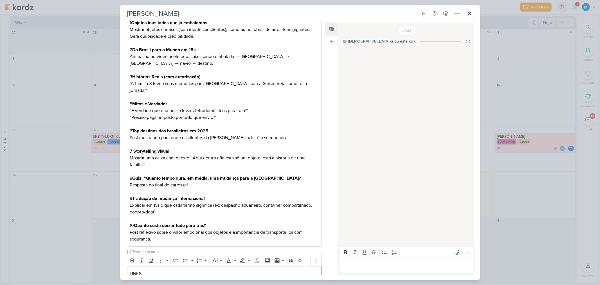
scroll to position [59, 0]
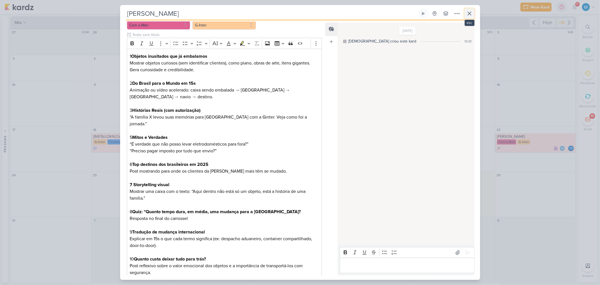
click at [468, 13] on icon at bounding box center [469, 13] width 7 height 7
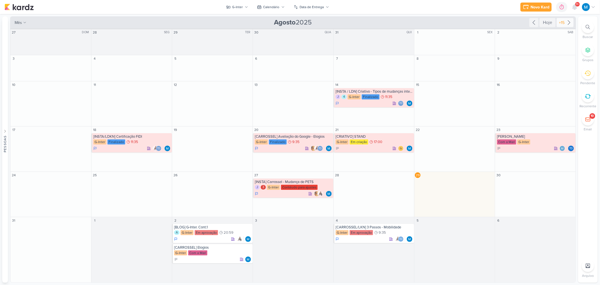
click at [567, 21] on icon at bounding box center [569, 22] width 7 height 7
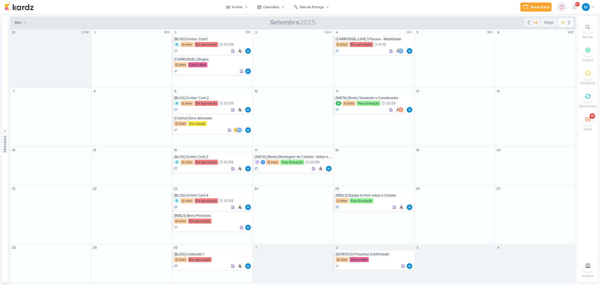
click at [569, 22] on icon at bounding box center [569, 22] width 7 height 7
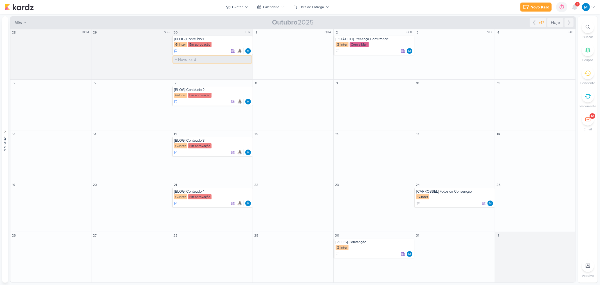
click at [193, 58] on input "text" at bounding box center [212, 59] width 78 height 7
type input "[REELS] Vai morar em algum canto?"
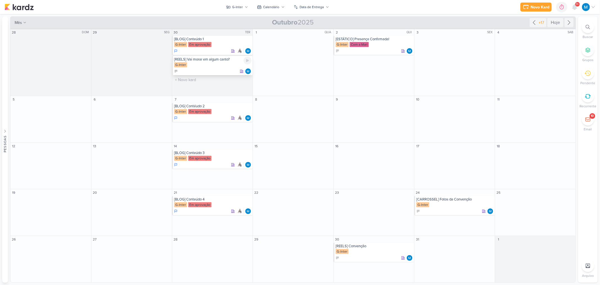
click at [200, 60] on div "[REELS] Vai morar em algum canto?" at bounding box center [212, 59] width 77 height 5
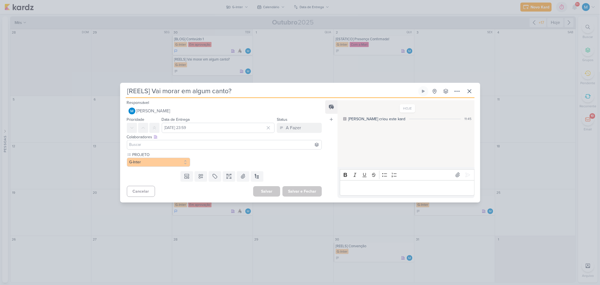
drag, startPoint x: 182, startPoint y: 91, endPoint x: 229, endPoint y: 89, distance: 47.0
click at [229, 89] on input "[REELS] Vai morar em algum canto?" at bounding box center [272, 91] width 292 height 10
type input "[REELS] Vai morar no exterior?"
click at [189, 142] on input at bounding box center [224, 144] width 193 height 7
type input "amann"
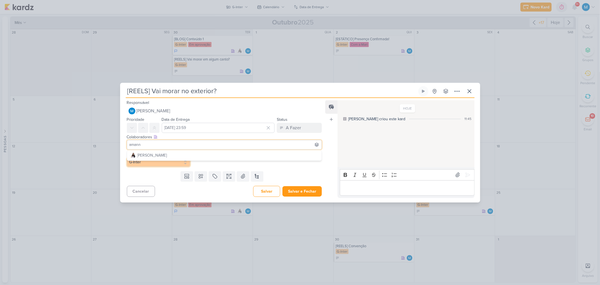
click at [157, 165] on button "G-Inter" at bounding box center [159, 162] width 64 height 9
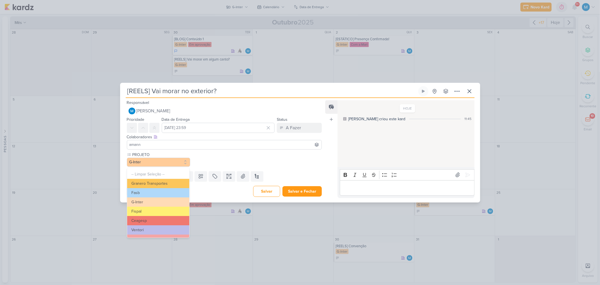
click at [154, 146] on input "amann" at bounding box center [224, 144] width 193 height 7
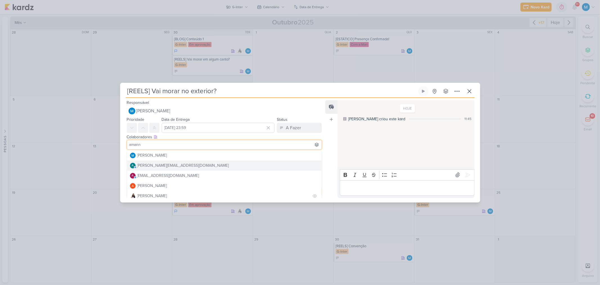
click at [156, 193] on div "[PERSON_NAME]" at bounding box center [152, 196] width 30 height 6
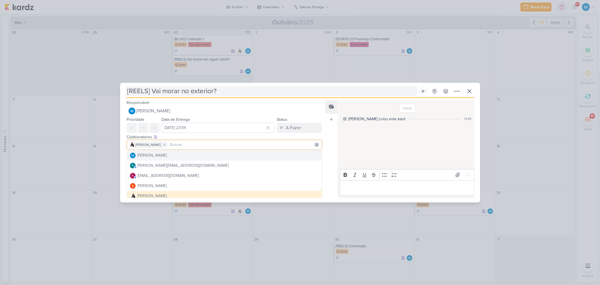
click at [335, 91] on input "[REELS] Vai morar no exterior?" at bounding box center [272, 91] width 292 height 10
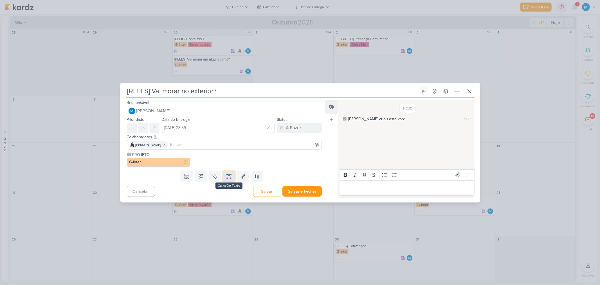
click at [227, 175] on icon at bounding box center [227, 176] width 0 height 3
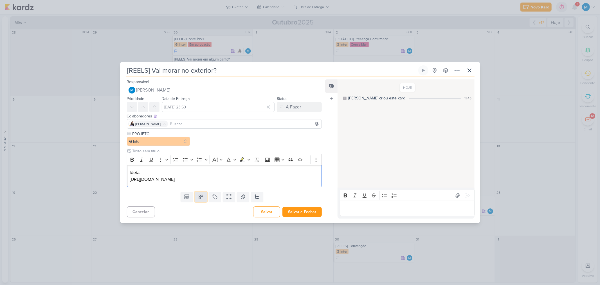
click at [200, 197] on icon at bounding box center [201, 197] width 6 height 6
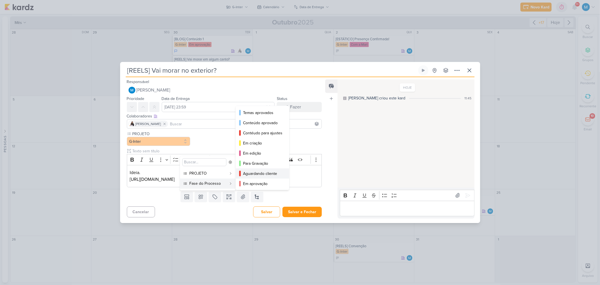
click at [271, 173] on div "Aguardando cliente" at bounding box center [262, 174] width 39 height 6
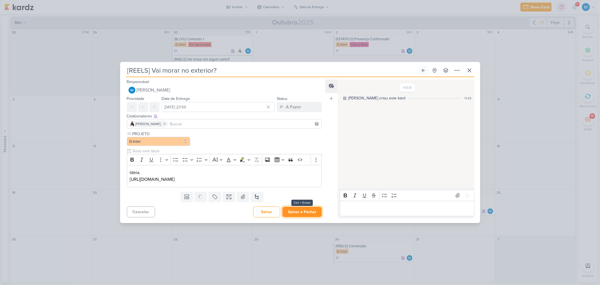
click at [311, 211] on button "Salvar e Fechar" at bounding box center [302, 212] width 39 height 10
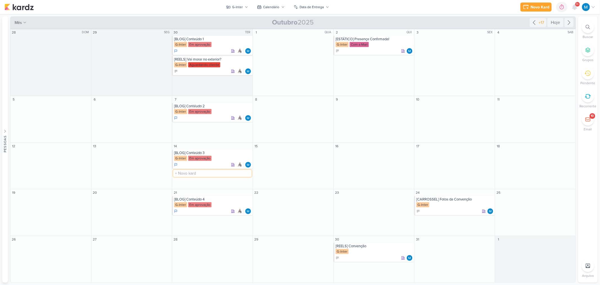
click at [191, 172] on input "text" at bounding box center [212, 173] width 78 height 7
type input "[REELS] Mudança Internacional Simplificada"
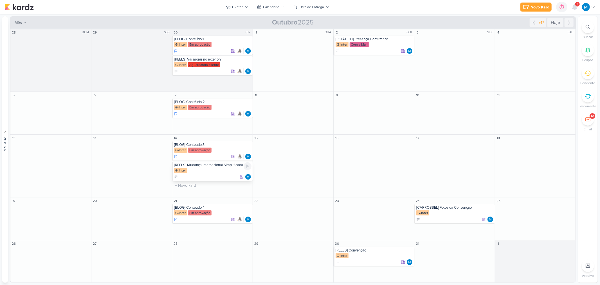
click at [207, 168] on div "G-Inter" at bounding box center [212, 171] width 77 height 6
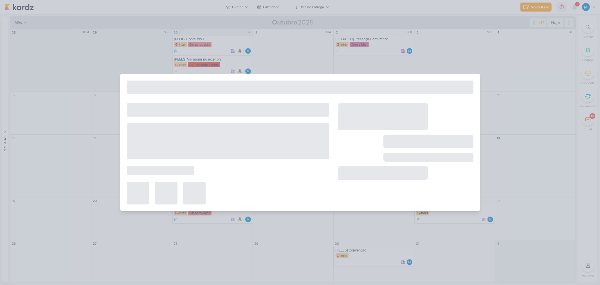
type input "[REELS] Mudança Internacional Simplificada"
type input "[DATE] 23:59"
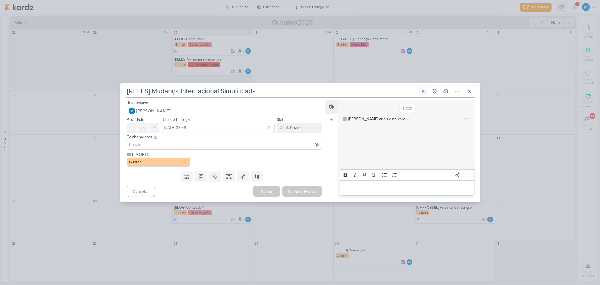
click at [158, 144] on input at bounding box center [224, 144] width 193 height 7
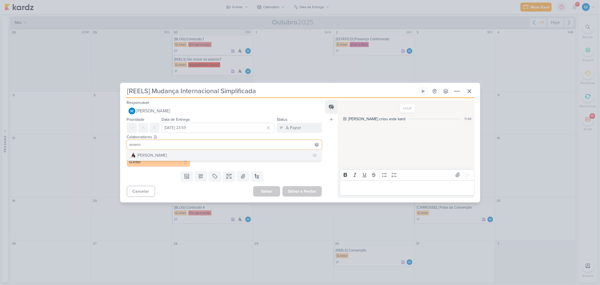
type input "amann"
click at [165, 158] on button "[PERSON_NAME]" at bounding box center [224, 155] width 195 height 10
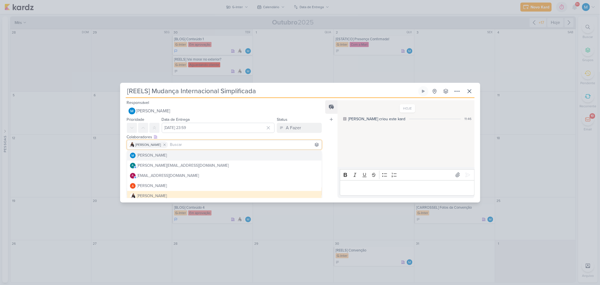
click at [330, 136] on div "Feed Atrelar email Solte o email para atrelar ao kard" at bounding box center [331, 149] width 12 height 98
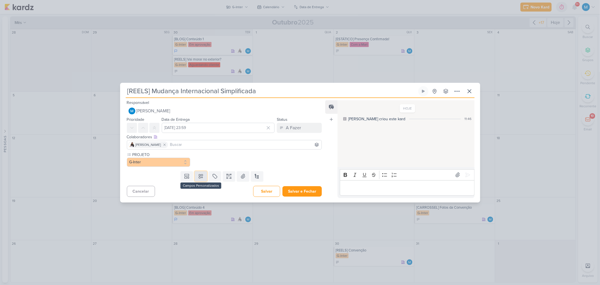
click at [202, 173] on icon at bounding box center [201, 176] width 6 height 6
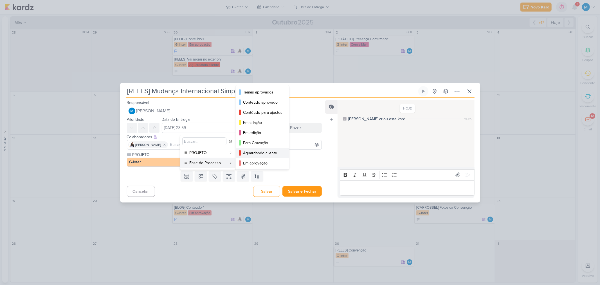
click at [252, 153] on div "Aguardando cliente" at bounding box center [262, 153] width 39 height 6
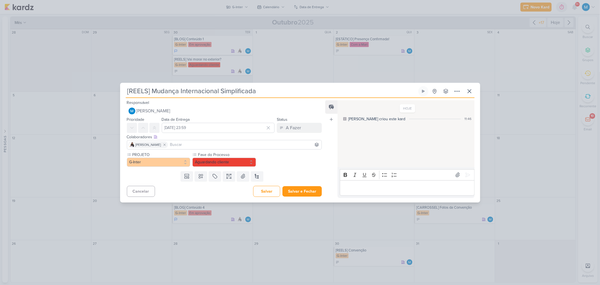
click at [334, 144] on div "Feed Atrelar email Solte o email para atrelar ao kard" at bounding box center [331, 149] width 12 height 98
click at [231, 175] on button at bounding box center [229, 176] width 12 height 10
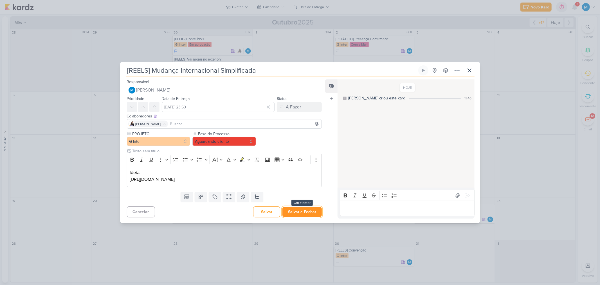
click at [310, 213] on button "Salvar e Fechar" at bounding box center [302, 212] width 39 height 10
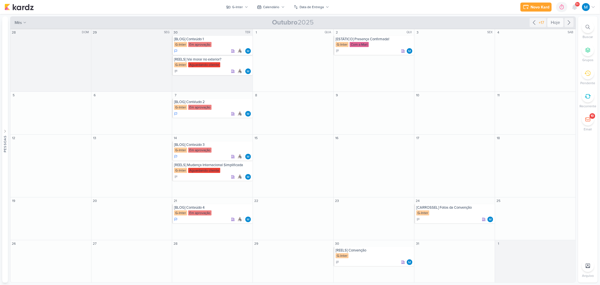
click at [552, 21] on div "Hoje" at bounding box center [556, 22] width 16 height 9
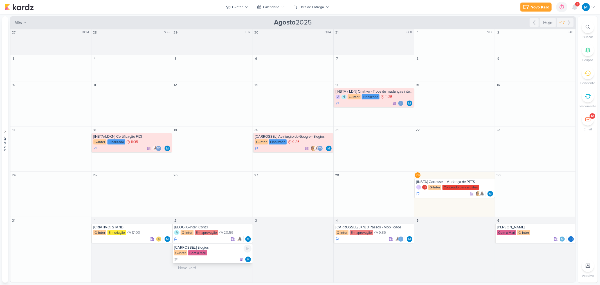
click at [208, 248] on div "[CARROSSEL] Elogios" at bounding box center [212, 247] width 77 height 5
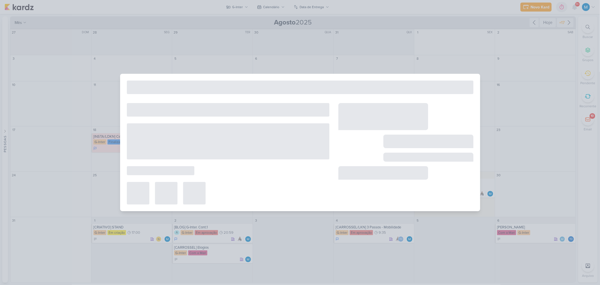
type input "[CARROSSEL] Elogios"
type input "2 de setembro de 2025 às 23:59"
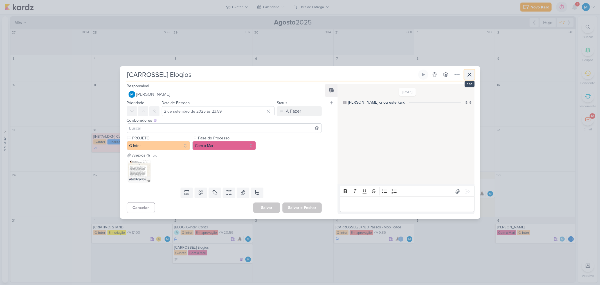
click at [469, 77] on icon at bounding box center [469, 74] width 7 height 7
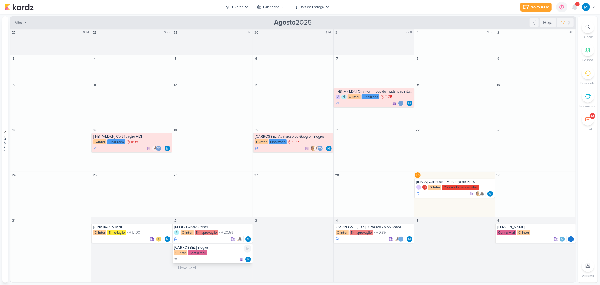
click at [191, 249] on div "[CARROSSEL] Elogios" at bounding box center [212, 247] width 77 height 5
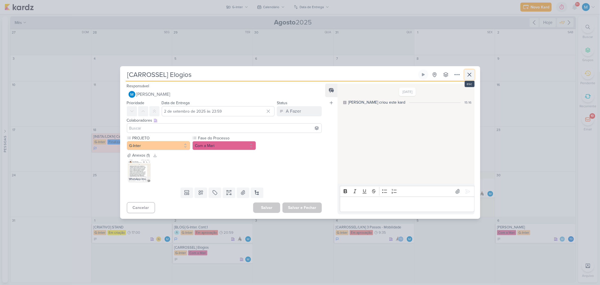
click at [471, 77] on icon at bounding box center [469, 74] width 7 height 7
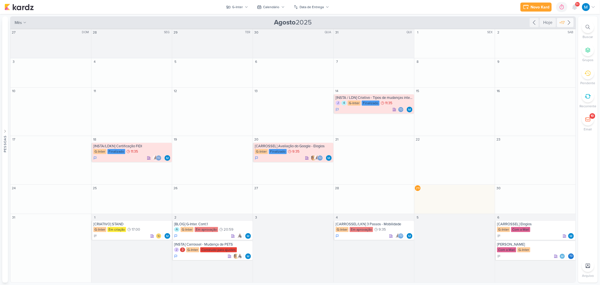
click at [570, 20] on icon at bounding box center [569, 22] width 7 height 7
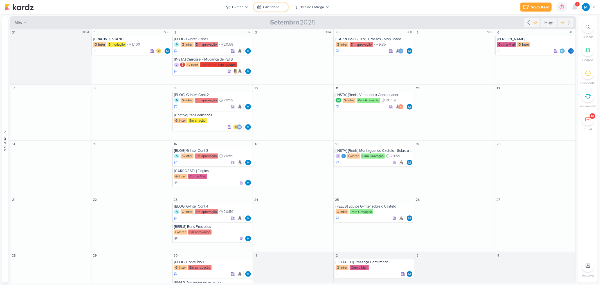
click at [265, 3] on button "Calendário" at bounding box center [271, 7] width 34 height 9
click at [278, 28] on div "Kanban" at bounding box center [272, 28] width 13 height 6
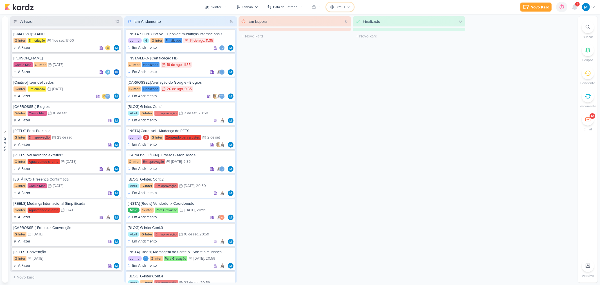
click at [347, 6] on icon at bounding box center [348, 6] width 3 height 3
click at [417, 49] on div "Fase do Processo" at bounding box center [417, 49] width 32 height 6
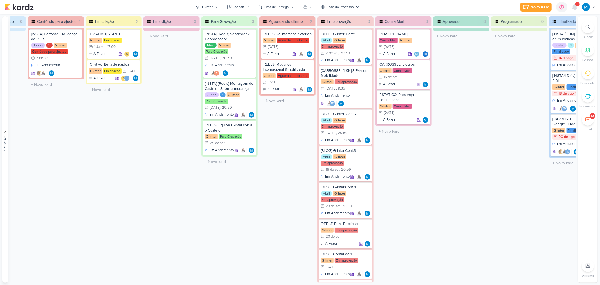
scroll to position [0, 158]
